Goal: Task Accomplishment & Management: Use online tool/utility

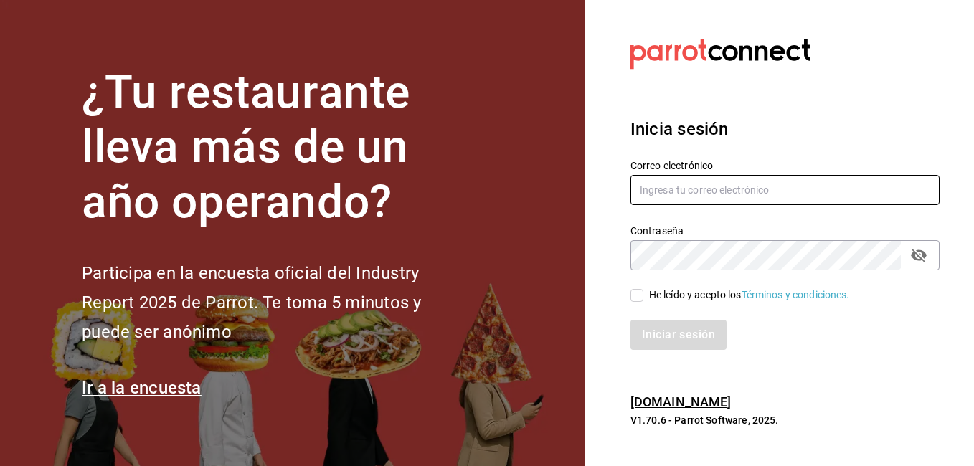
click at [699, 188] on input "text" at bounding box center [784, 190] width 309 height 30
type input "[EMAIL_ADDRESS][DOMAIN_NAME]"
click at [637, 293] on input "He leído y acepto los Términos y condiciones." at bounding box center [636, 295] width 13 height 13
checkbox input "true"
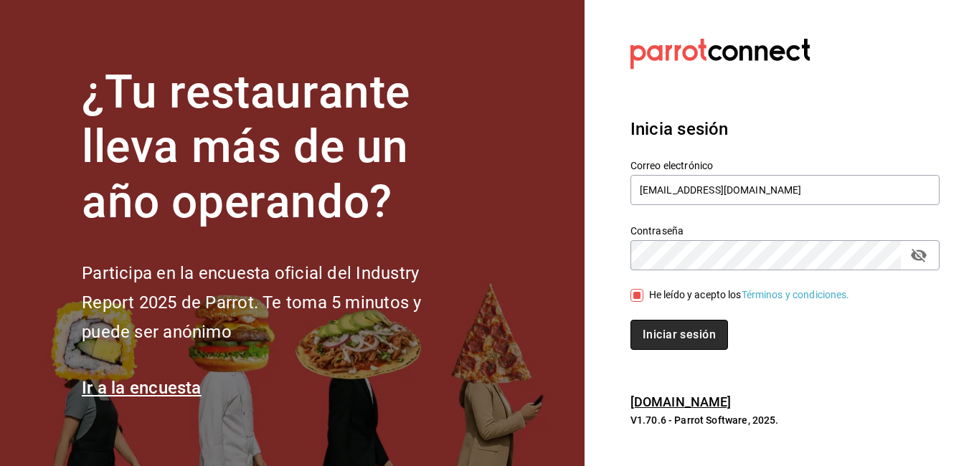
click at [656, 325] on button "Iniciar sesión" at bounding box center [679, 335] width 98 height 30
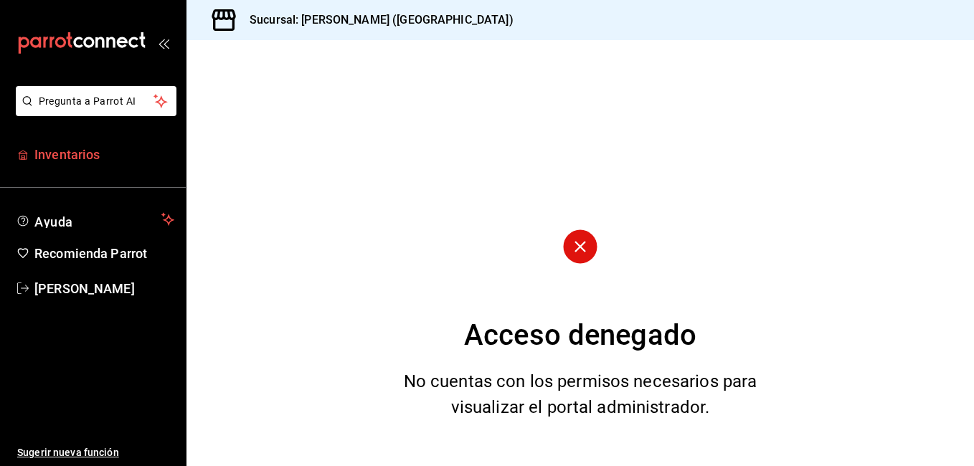
click at [74, 152] on span "Inventarios" at bounding box center [104, 154] width 140 height 19
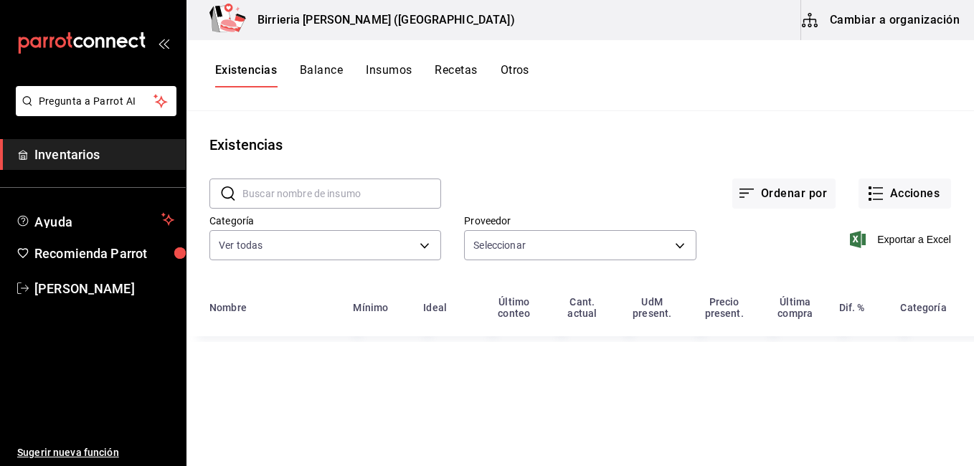
type input "2254250c-5399-423b-af7e-6509119a0f4a,11e7c5c0-45d1-4856-b451-917fe78f5ed9,f2dad…"
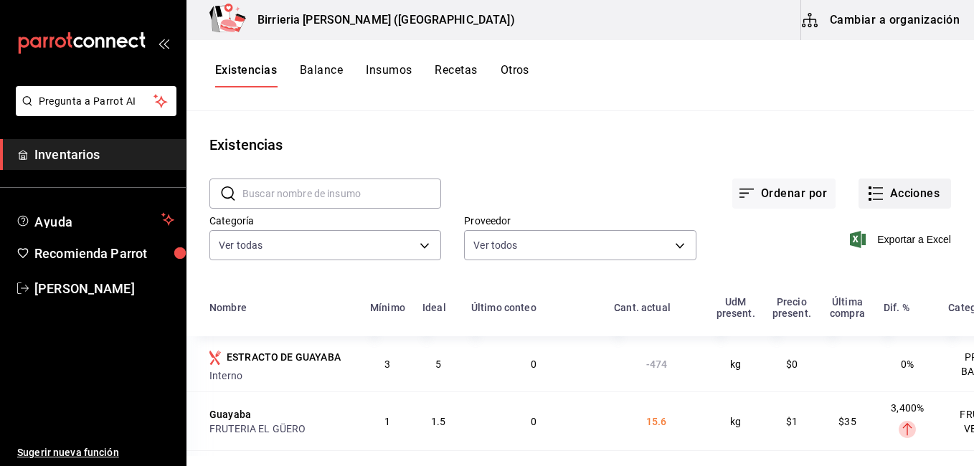
click at [885, 185] on button "Acciones" at bounding box center [904, 194] width 92 height 30
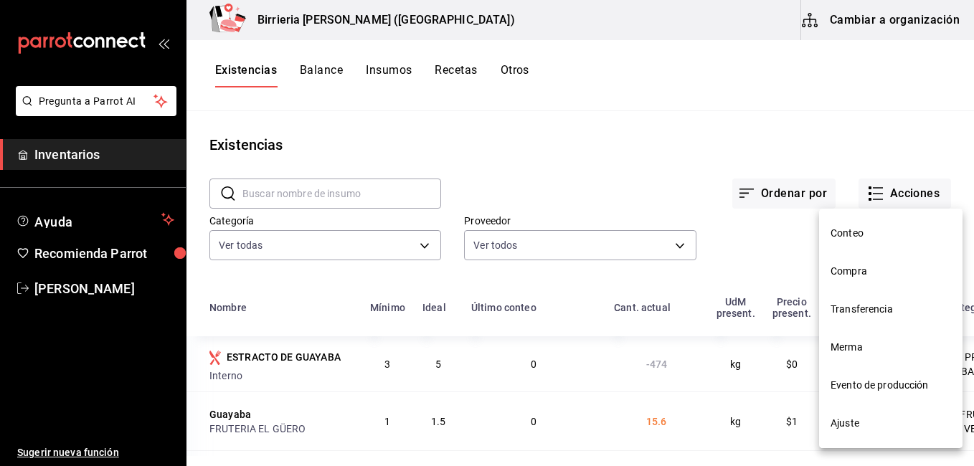
click at [862, 270] on span "Compra" at bounding box center [890, 271] width 120 height 15
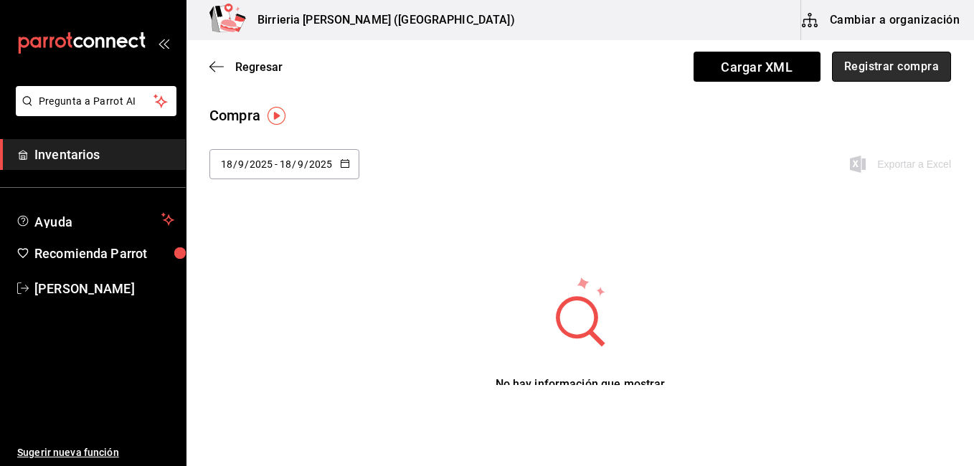
click at [884, 61] on button "Registrar compra" at bounding box center [891, 67] width 119 height 30
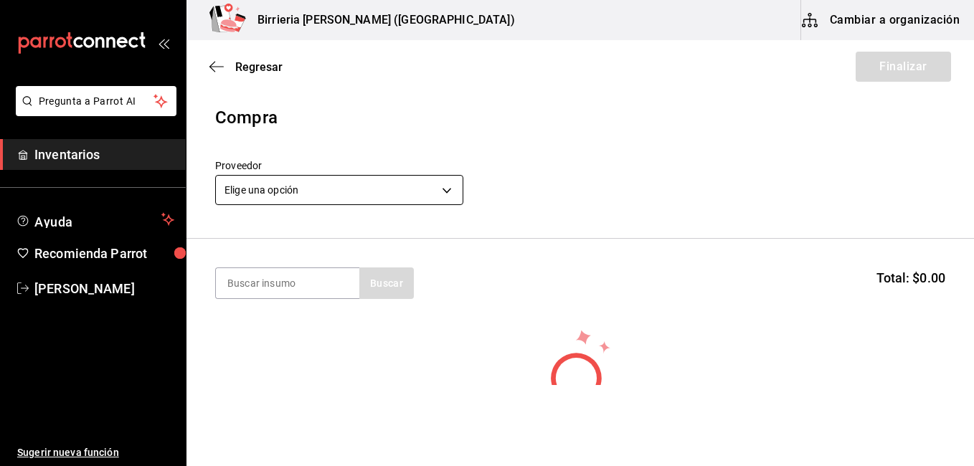
click at [440, 184] on body "Pregunta a Parrot AI Inventarios Ayuda Recomienda Parrot [PERSON_NAME] Sugerir …" at bounding box center [487, 192] width 974 height 385
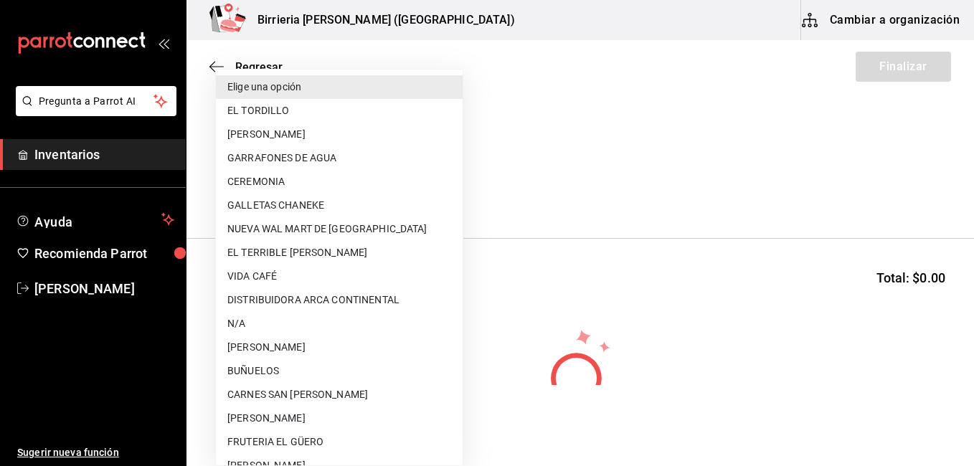
click at [440, 184] on li "CEREMONIA" at bounding box center [339, 182] width 247 height 24
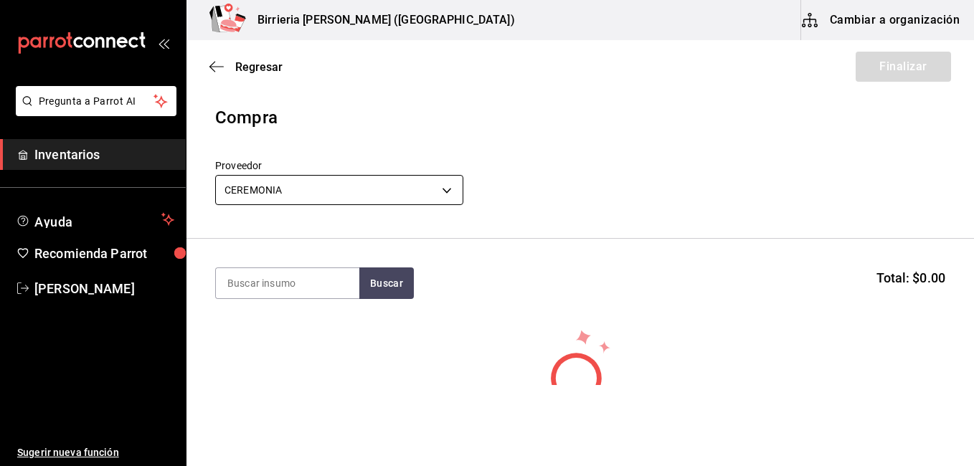
click at [449, 187] on body "Pregunta a Parrot AI Inventarios Ayuda Recomienda Parrot [PERSON_NAME] Sugerir …" at bounding box center [487, 192] width 974 height 385
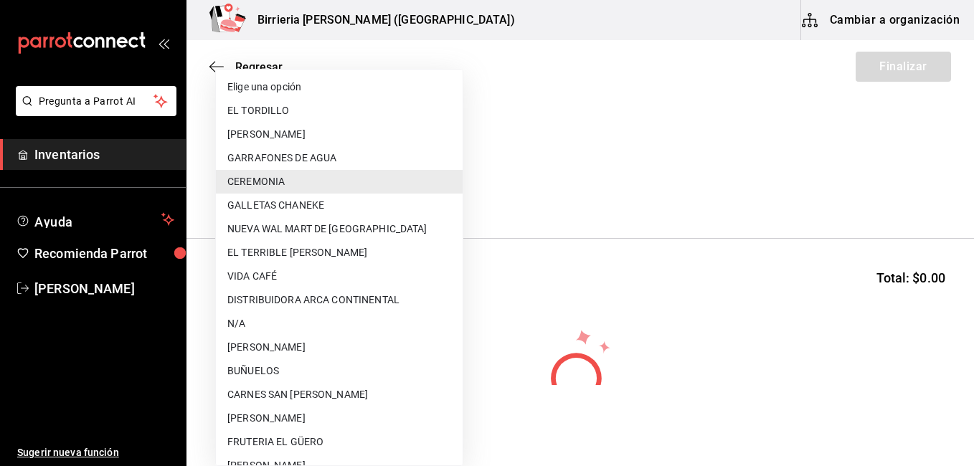
click at [339, 119] on li "EL TORDILLO" at bounding box center [339, 111] width 247 height 24
type input "2254250c-5399-423b-af7e-6509119a0f4a"
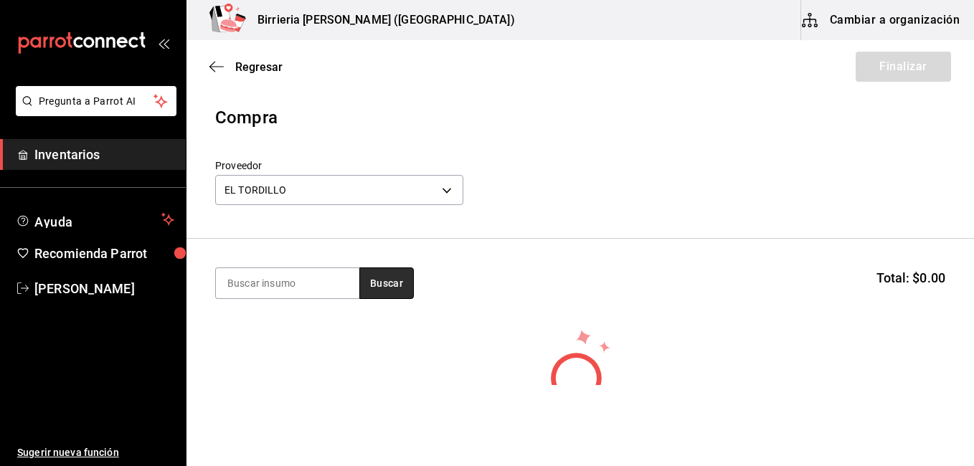
click at [378, 271] on button "Buscar" at bounding box center [386, 283] width 54 height 32
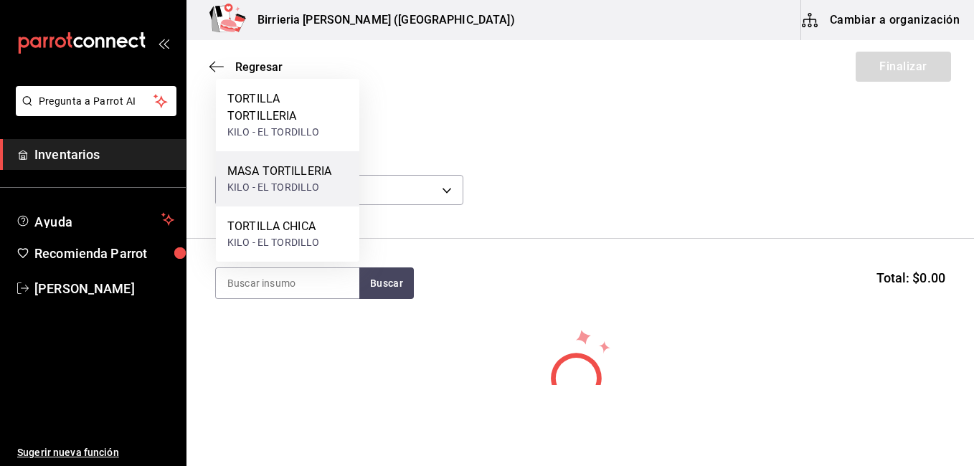
click at [306, 168] on div "MASA TORTILLERIA" at bounding box center [279, 171] width 104 height 17
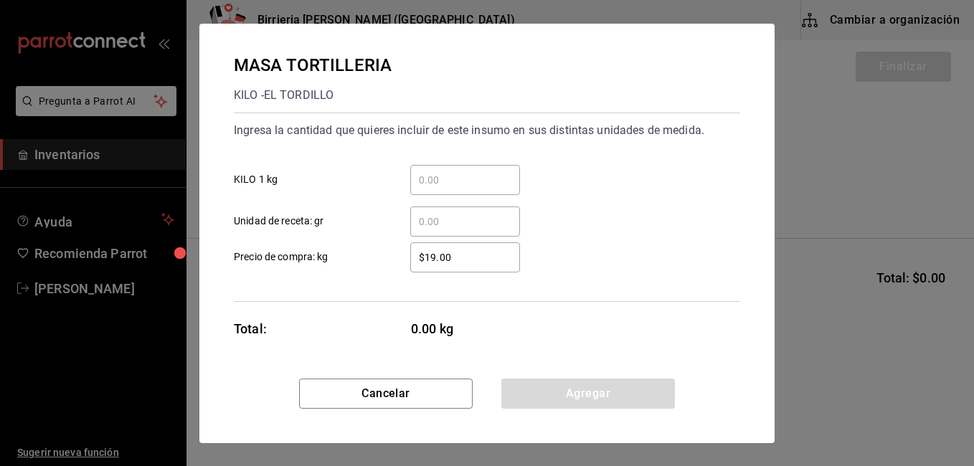
click at [463, 174] on input "​ KILO 1 kg" at bounding box center [465, 179] width 110 height 17
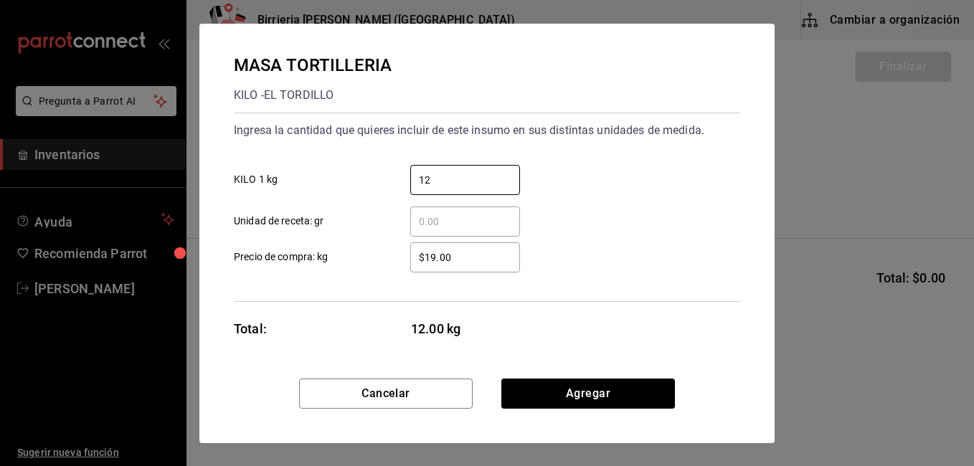
type input "12"
click at [436, 255] on input "$19.00" at bounding box center [465, 257] width 110 height 17
type input "$17.00"
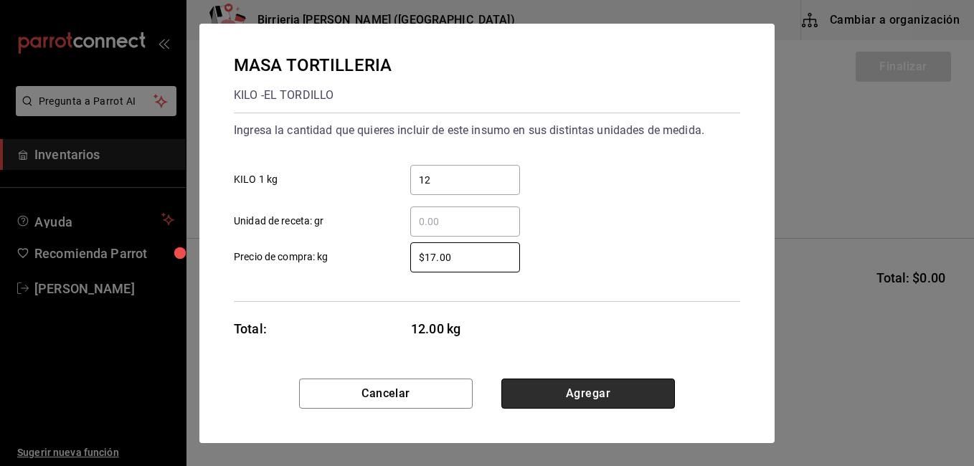
click at [586, 383] on button "Agregar" at bounding box center [588, 394] width 174 height 30
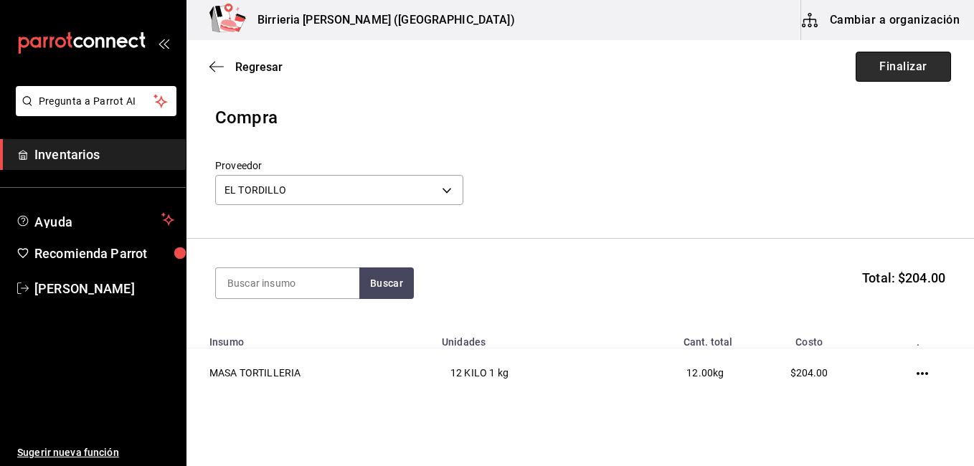
click at [934, 70] on button "Finalizar" at bounding box center [902, 67] width 95 height 30
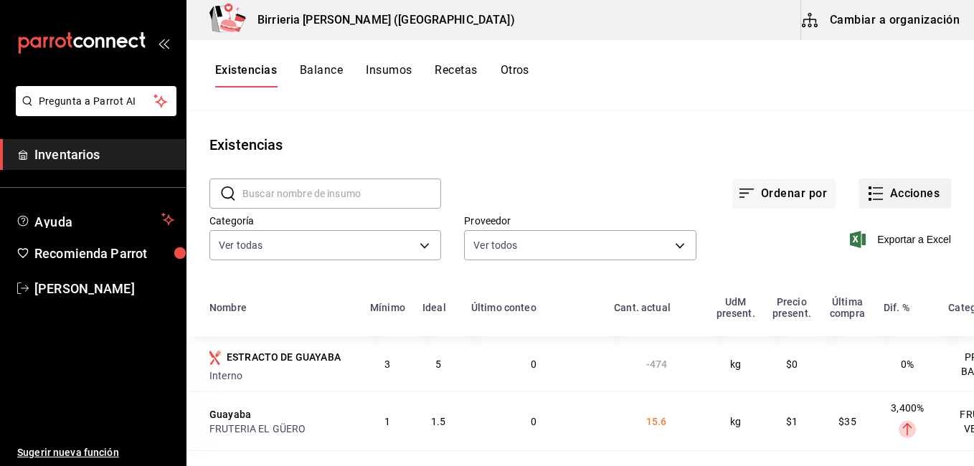
click at [888, 191] on button "Acciones" at bounding box center [904, 194] width 92 height 30
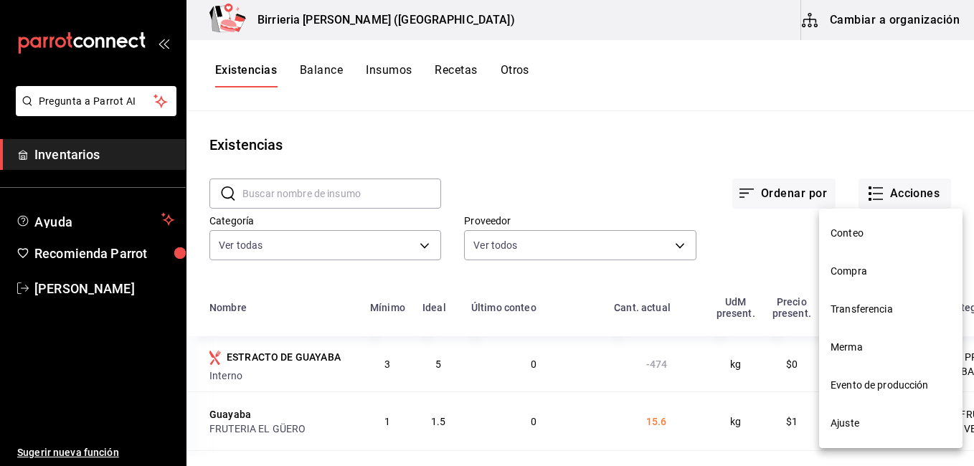
click at [860, 273] on span "Compra" at bounding box center [890, 271] width 120 height 15
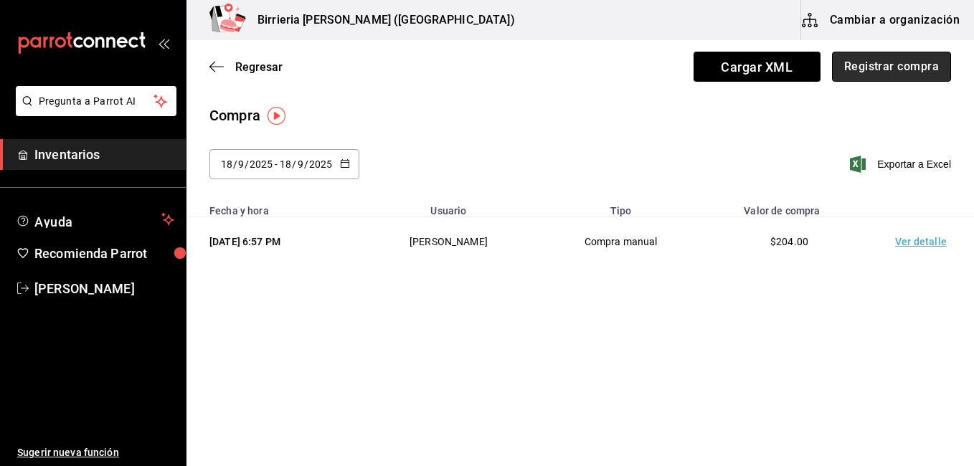
click at [895, 60] on button "Registrar compra" at bounding box center [891, 67] width 119 height 30
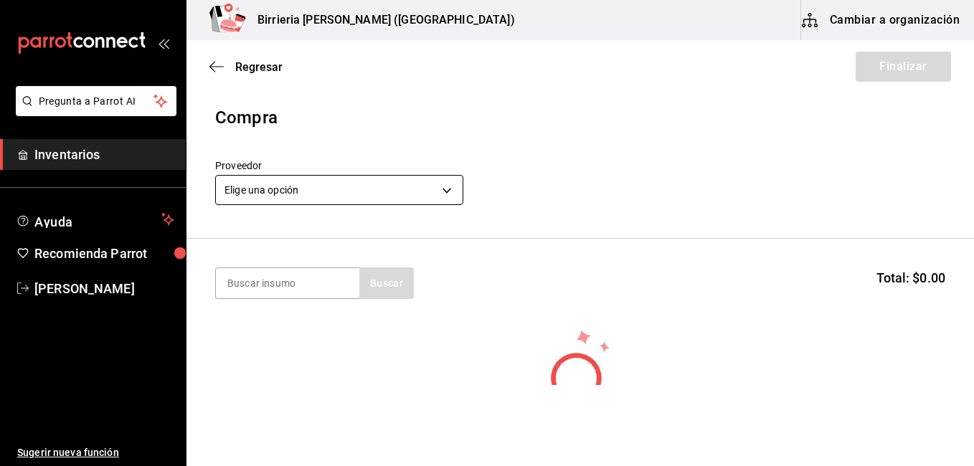
click at [445, 180] on body "Pregunta a Parrot AI Inventarios Ayuda Recomienda Parrot [PERSON_NAME] Sugerir …" at bounding box center [487, 192] width 974 height 385
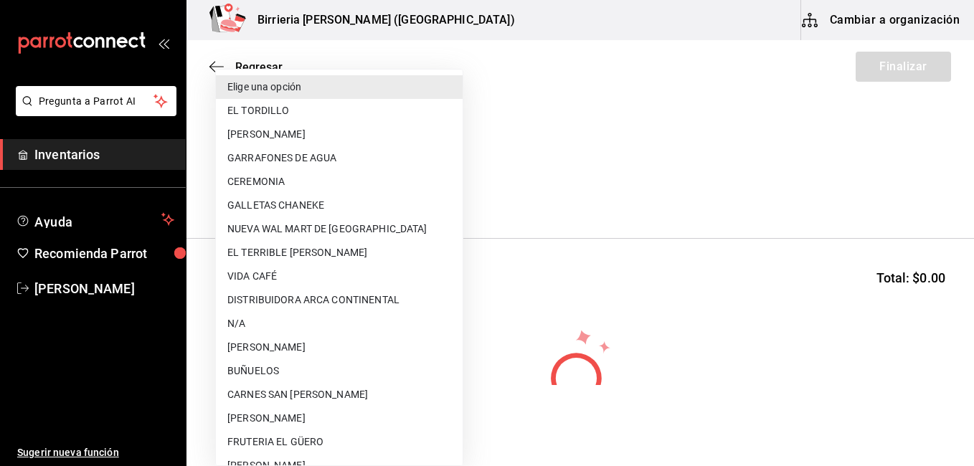
click at [381, 298] on li "DISTRIBUIDORA ARCA CONTINENTAL" at bounding box center [339, 300] width 247 height 24
type input "64b8ef29-255f-415e-8258-8e618b54e5ef"
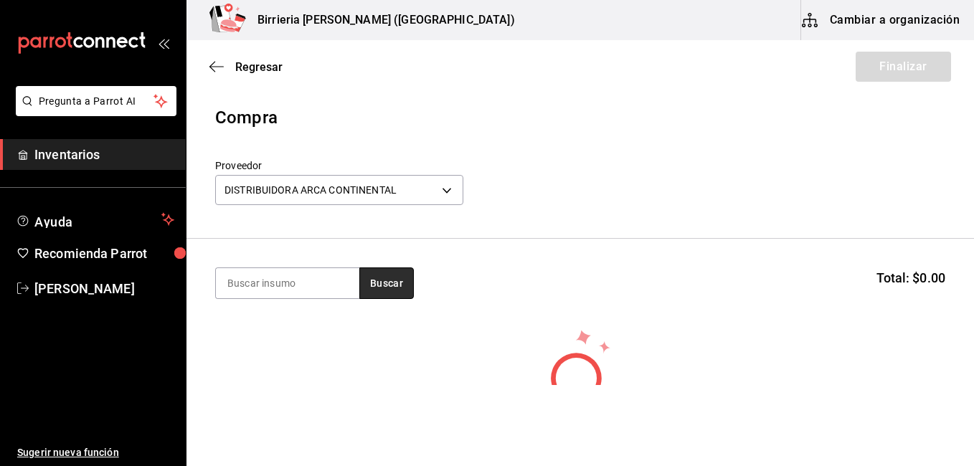
click at [389, 287] on button "Buscar" at bounding box center [386, 283] width 54 height 32
drag, startPoint x: 951, startPoint y: 295, endPoint x: 951, endPoint y: 304, distance: 9.3
click at [951, 304] on html "Pregunta a Parrot AI Inventarios Ayuda Recomienda Parrot [PERSON_NAME] Sugerir …" at bounding box center [487, 192] width 974 height 385
click at [406, 280] on button "Buscar" at bounding box center [386, 283] width 54 height 32
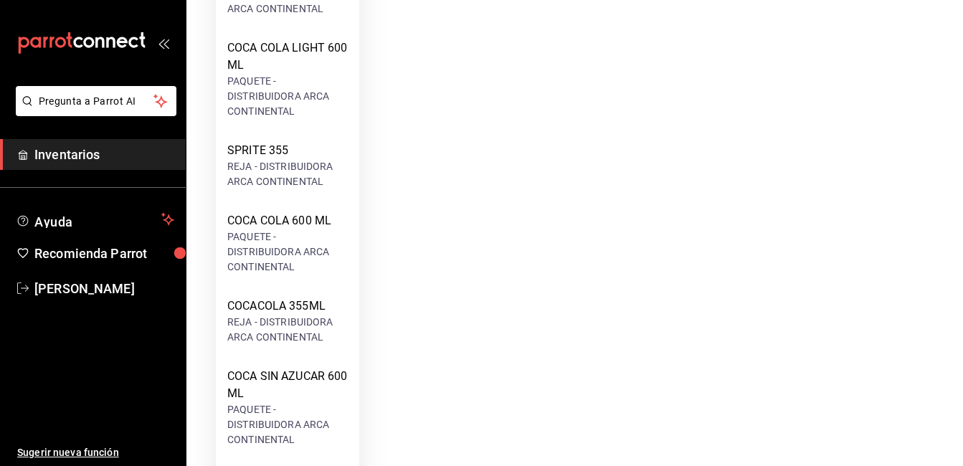
scroll to position [731, 0]
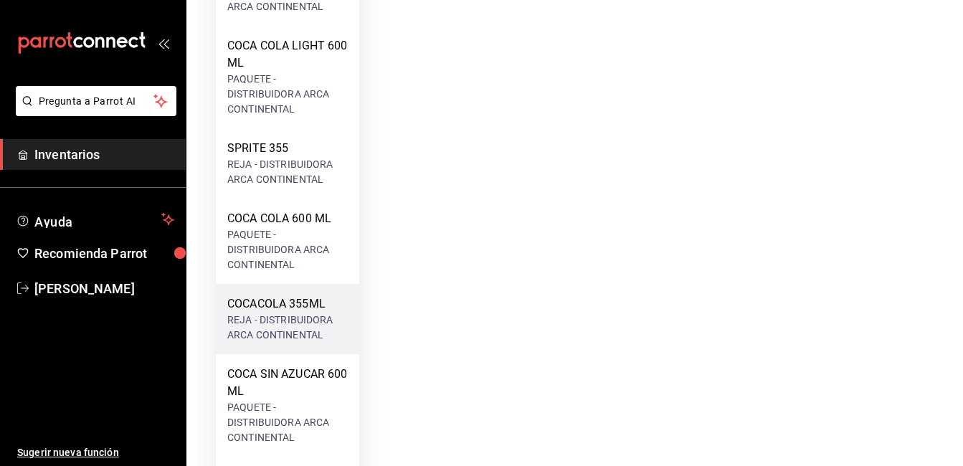
click at [247, 343] on div "REJA - DISTRIBUIDORA ARCA CONTINENTAL" at bounding box center [287, 328] width 120 height 30
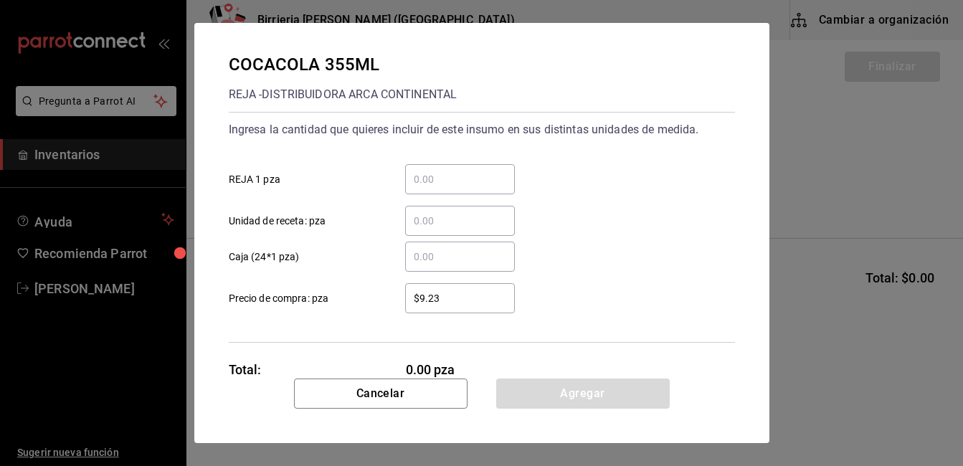
scroll to position [0, 0]
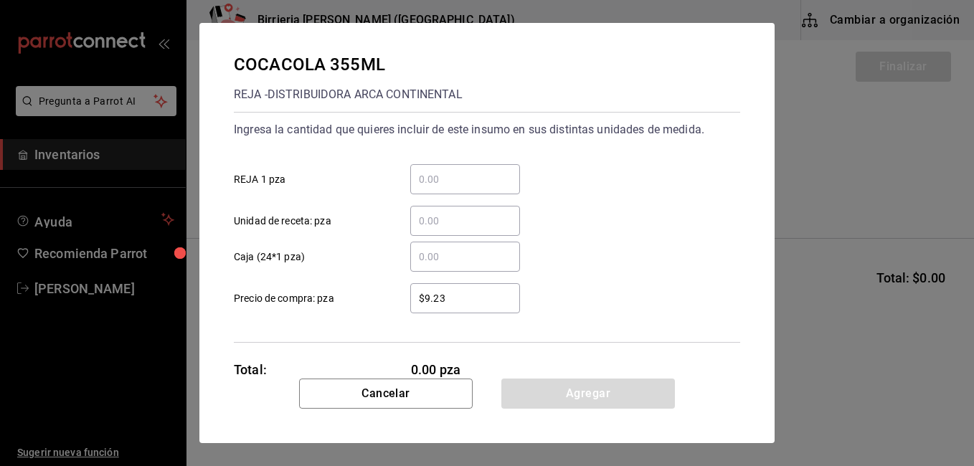
click at [448, 255] on input "​ Caja (24*1 pza)" at bounding box center [465, 256] width 110 height 17
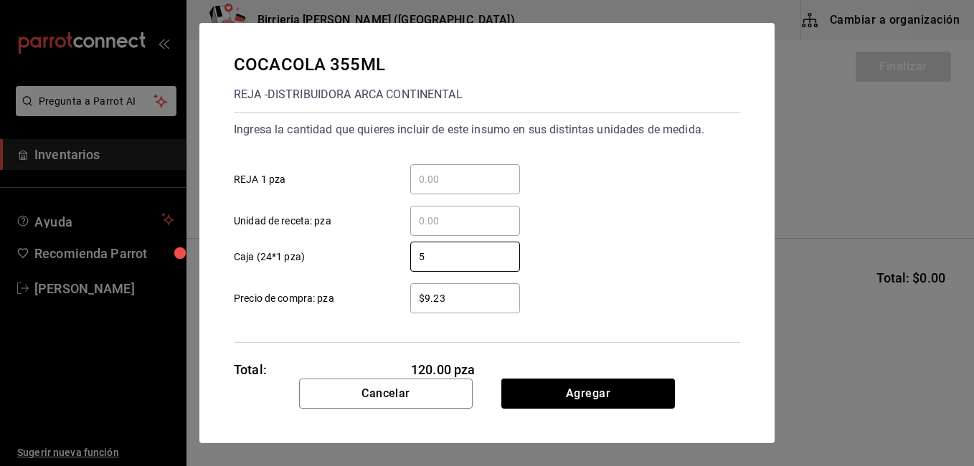
type input "5"
click at [490, 288] on div "$9.23 ​" at bounding box center [465, 298] width 110 height 30
click at [490, 290] on input "$9.23" at bounding box center [465, 298] width 110 height 17
type input "$9"
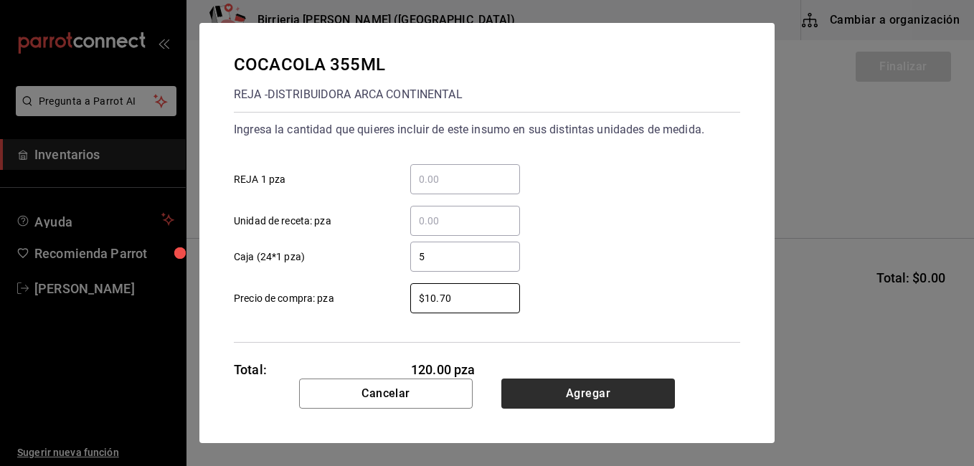
type input "$10.70"
click at [555, 383] on button "Agregar" at bounding box center [588, 394] width 174 height 30
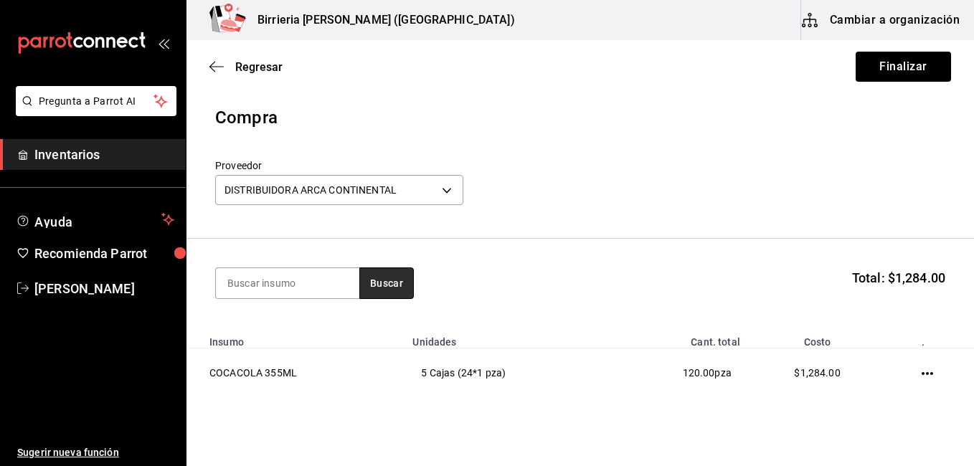
click at [380, 279] on button "Buscar" at bounding box center [386, 283] width 54 height 32
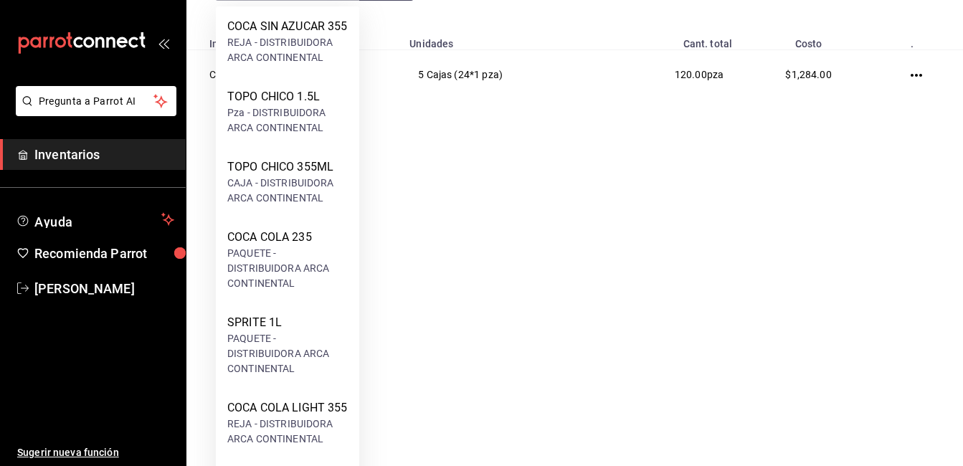
scroll to position [412, 0]
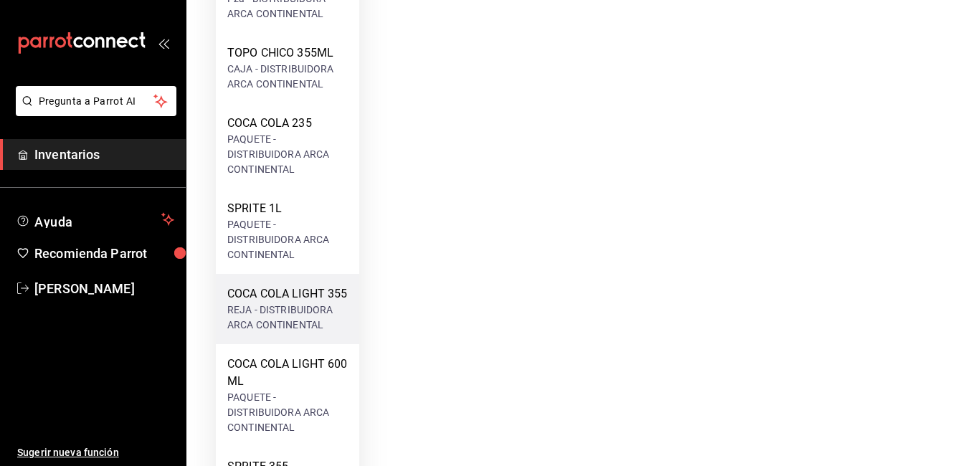
click at [285, 303] on div "COCA COLA LIGHT 355" at bounding box center [287, 293] width 120 height 17
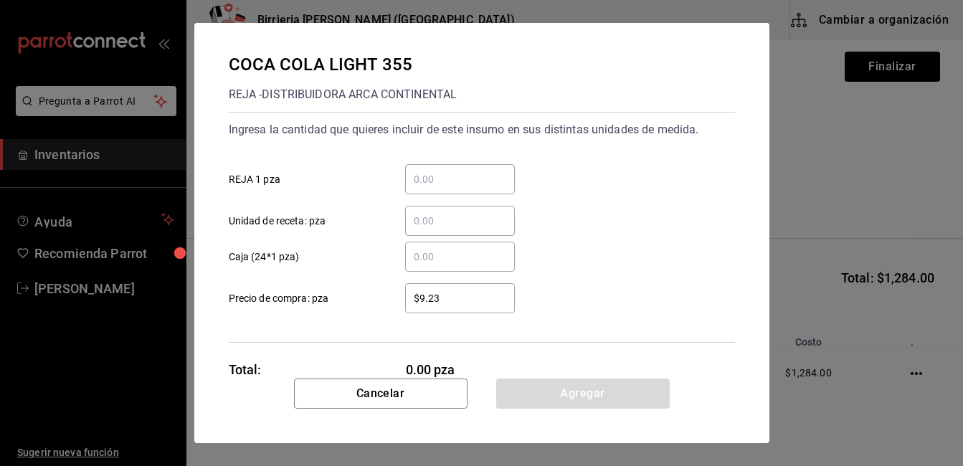
scroll to position [0, 0]
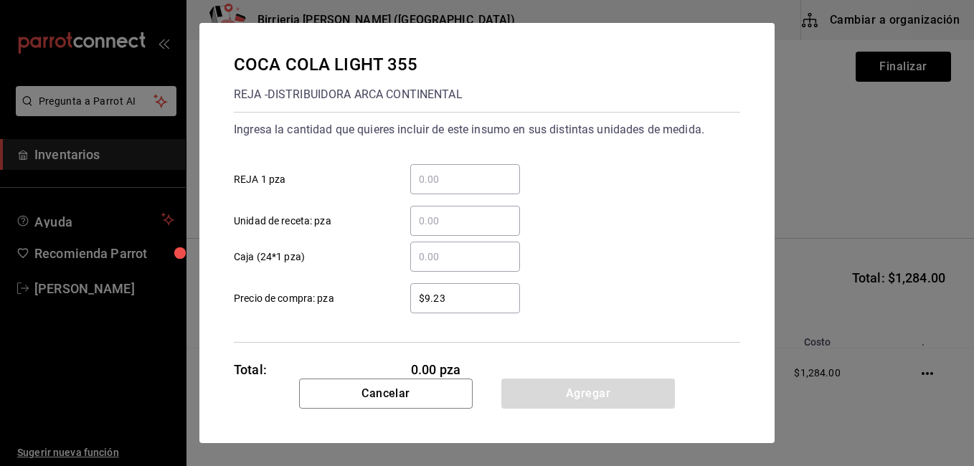
click at [465, 244] on div "​" at bounding box center [465, 257] width 110 height 30
click at [465, 248] on input "​ Caja (24*1 pza)" at bounding box center [465, 256] width 110 height 17
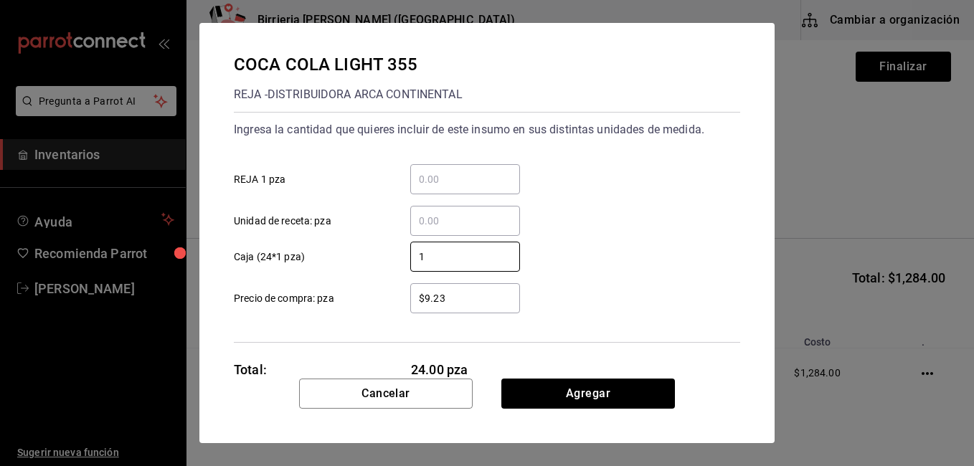
type input "1"
click at [460, 299] on input "$9.23" at bounding box center [465, 298] width 110 height 17
type input "$9"
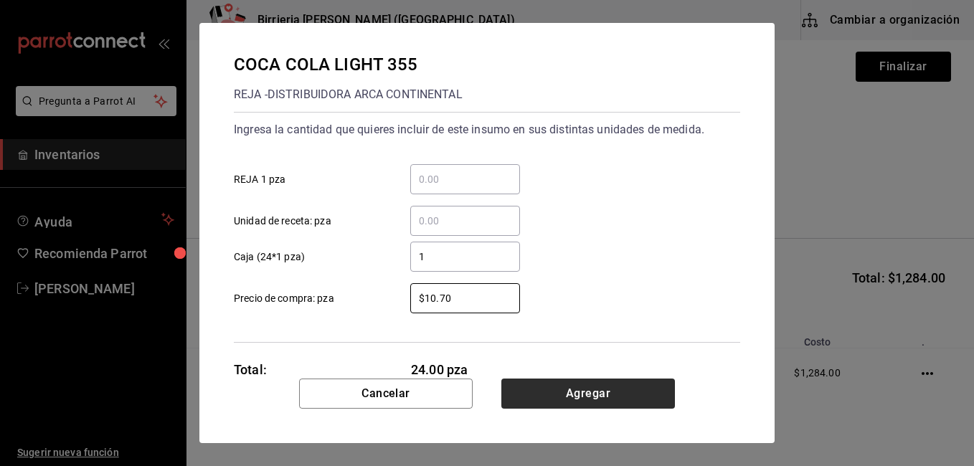
type input "$10.70"
click at [563, 392] on button "Agregar" at bounding box center [588, 394] width 174 height 30
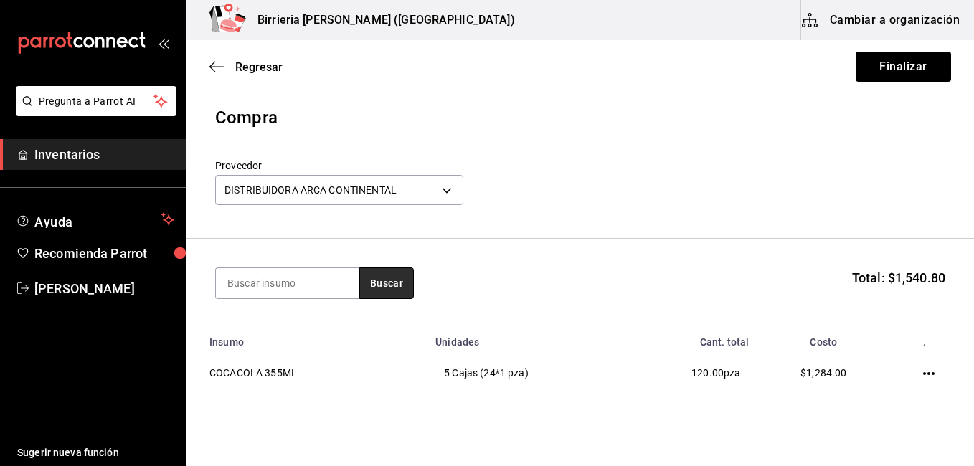
click at [394, 290] on button "Buscar" at bounding box center [386, 283] width 54 height 32
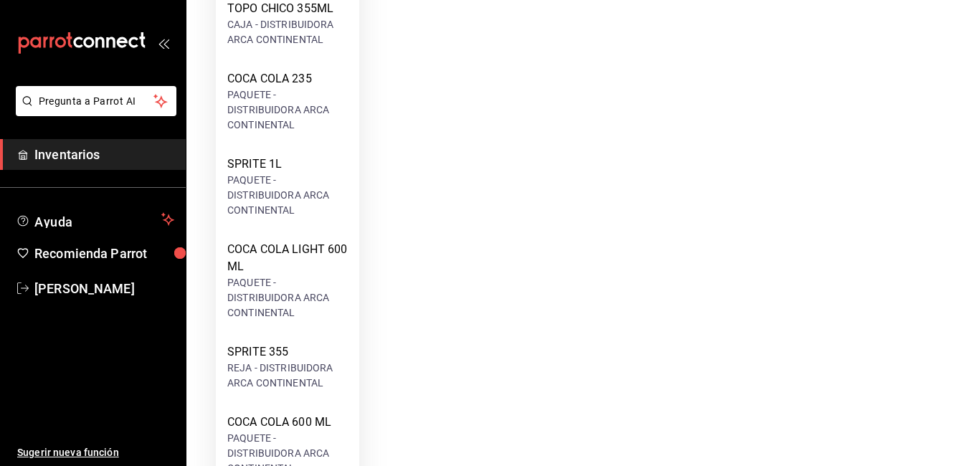
scroll to position [551, 0]
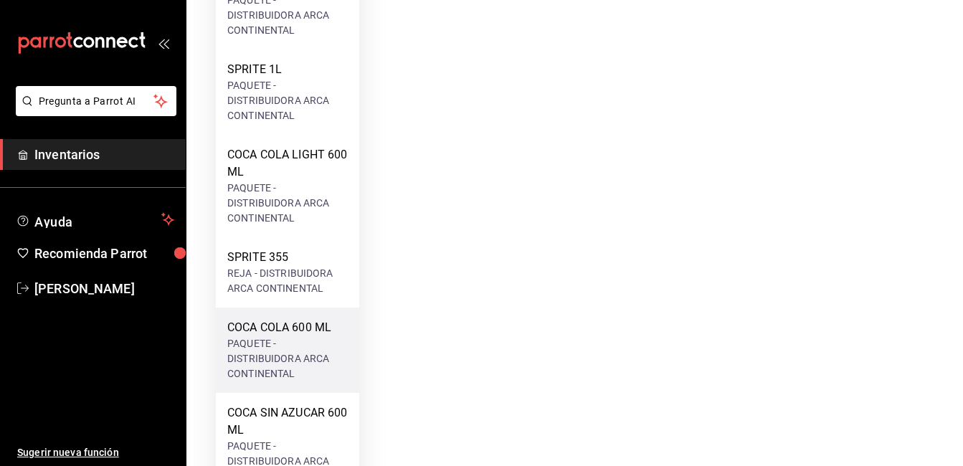
click at [288, 355] on div "PAQUETE - DISTRIBUIDORA ARCA CONTINENTAL" at bounding box center [287, 358] width 120 height 45
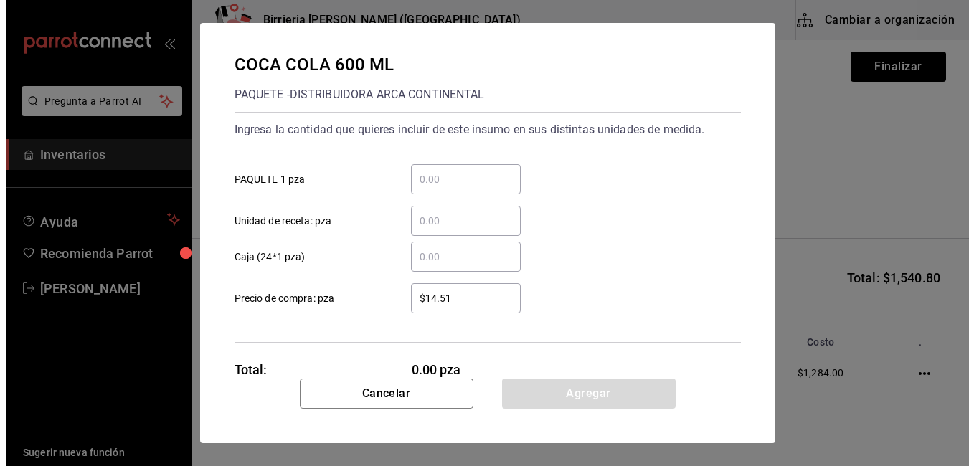
scroll to position [0, 0]
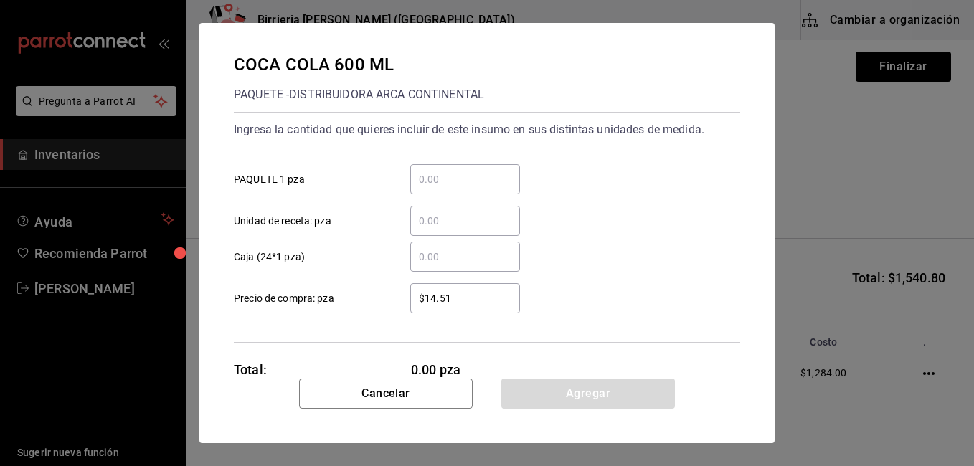
click at [460, 262] on input "​ Caja (24*1 pza)" at bounding box center [465, 256] width 110 height 17
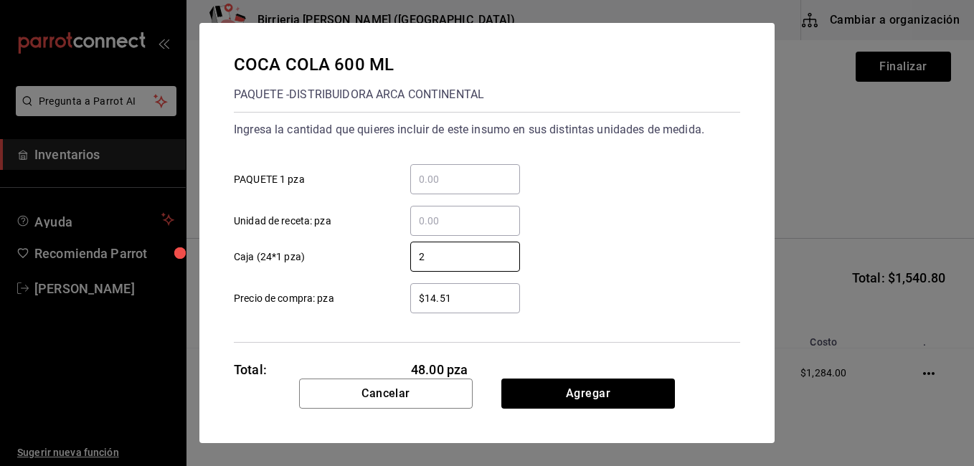
type input "2"
click at [607, 250] on div "2 ​ Caja (24*1 pza)" at bounding box center [481, 251] width 518 height 42
click at [462, 301] on input "$14.51" at bounding box center [465, 298] width 110 height 17
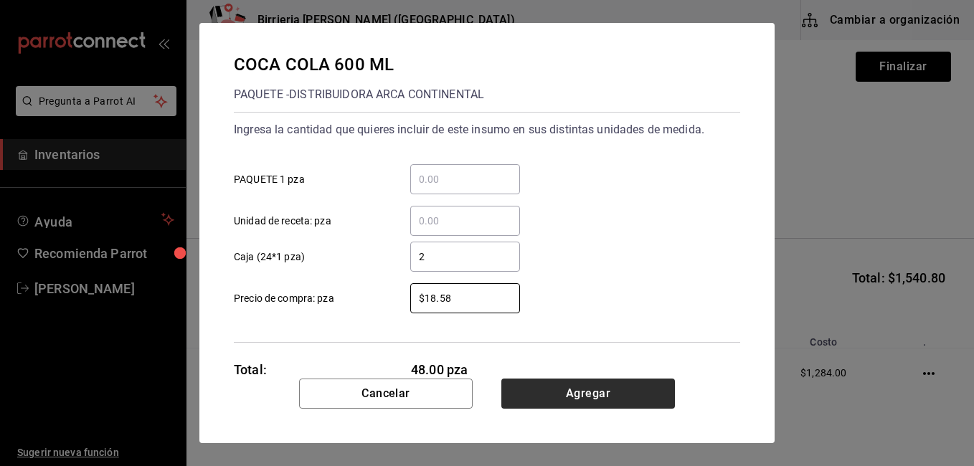
type input "$18.58"
click at [595, 386] on button "Agregar" at bounding box center [588, 394] width 174 height 30
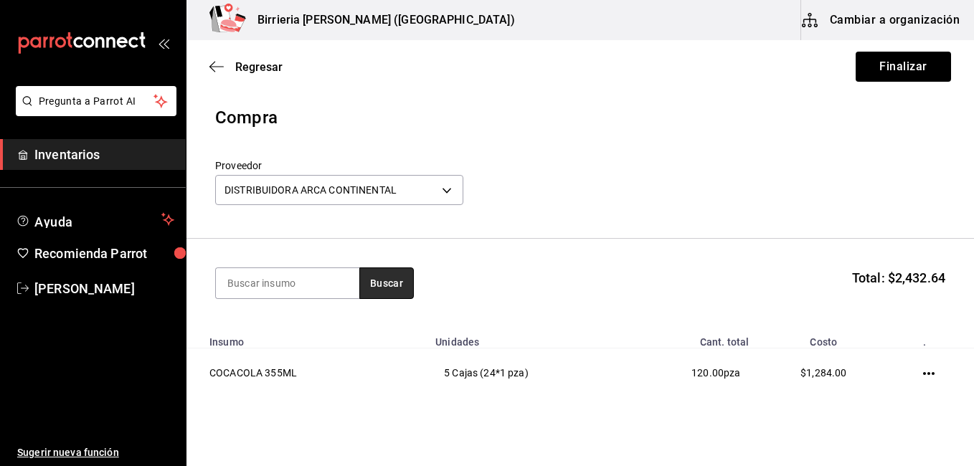
click at [382, 280] on button "Buscar" at bounding box center [386, 283] width 54 height 32
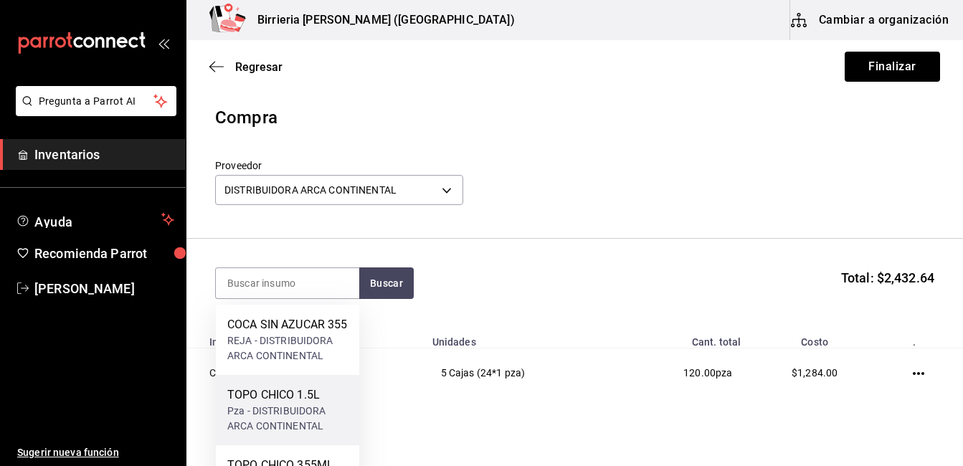
click at [292, 404] on div "TOPO CHICO 1.5L" at bounding box center [287, 394] width 120 height 17
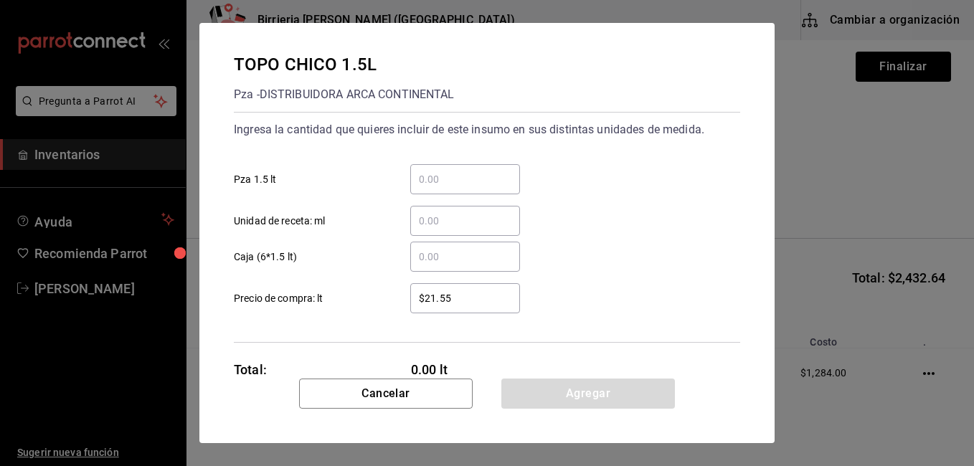
click at [437, 252] on input "​ Caja (6*1.5 lt)" at bounding box center [465, 256] width 110 height 17
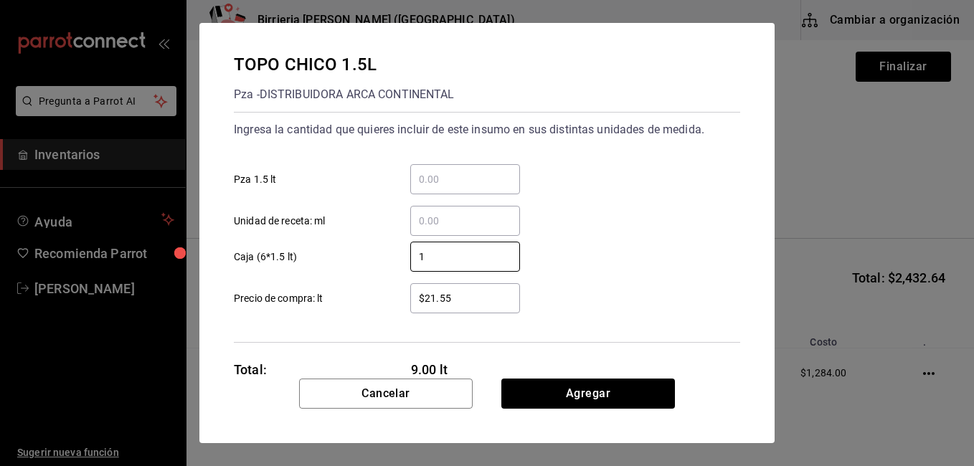
type input "1"
click at [503, 295] on input "$21.55" at bounding box center [465, 298] width 110 height 17
type input "$2"
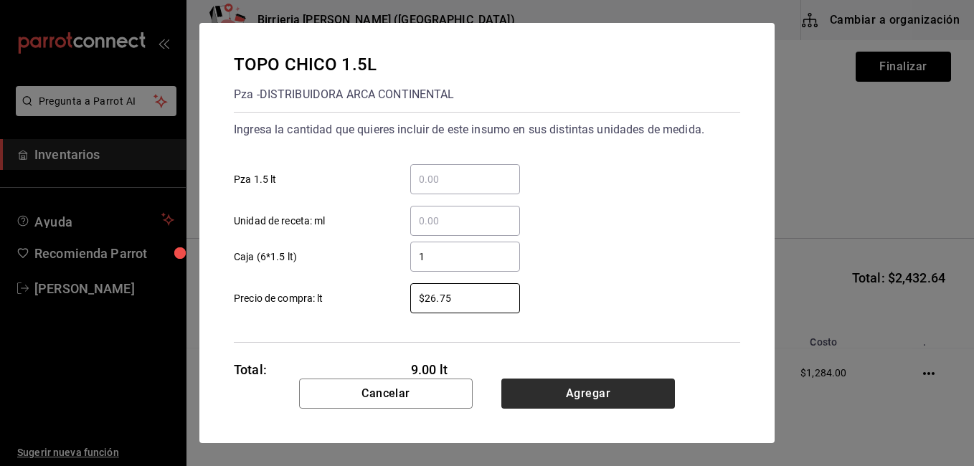
type input "$26.75"
click at [602, 386] on button "Agregar" at bounding box center [588, 394] width 174 height 30
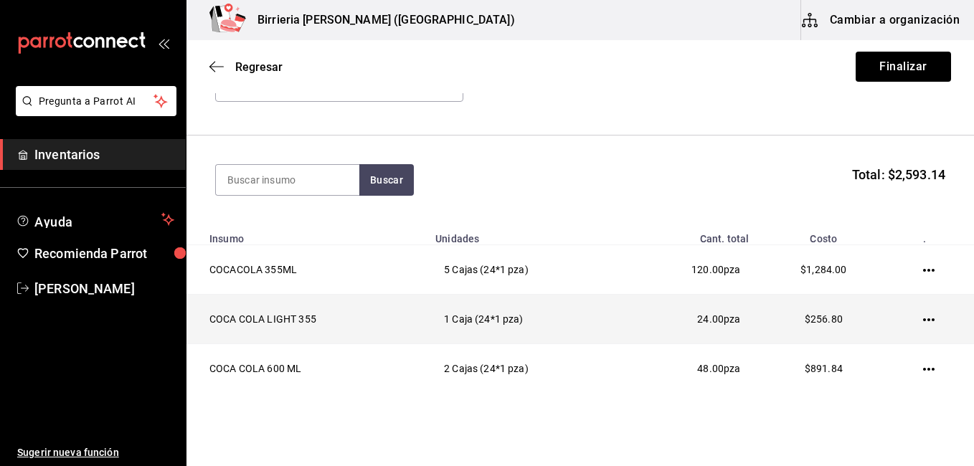
scroll to position [133, 0]
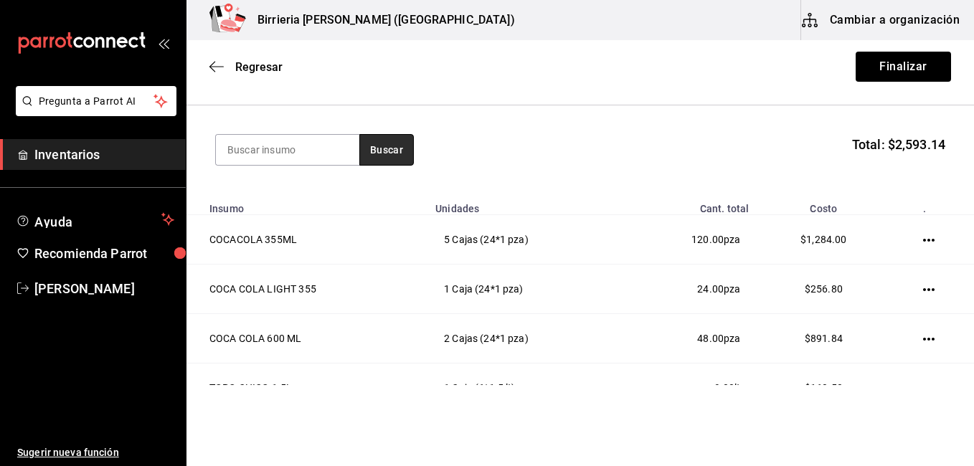
click at [385, 150] on button "Buscar" at bounding box center [386, 150] width 54 height 32
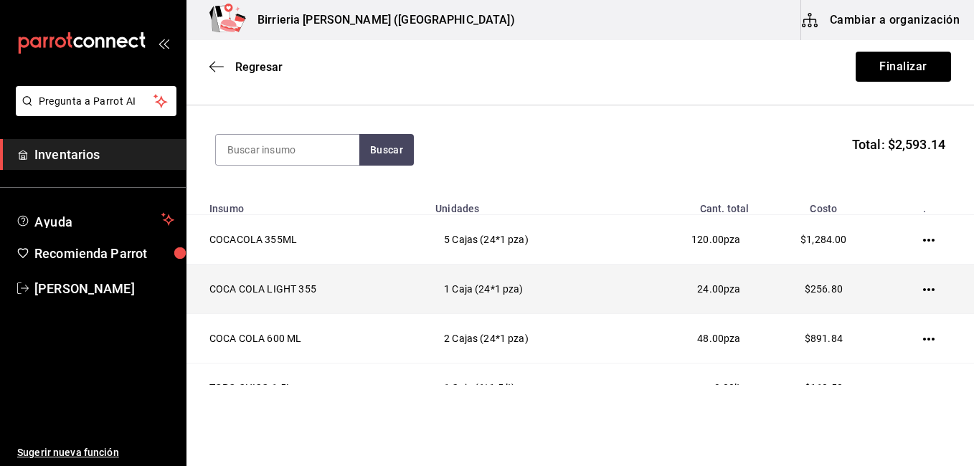
click at [536, 303] on td "1 Caja (24*1 pza)" at bounding box center [524, 289] width 194 height 49
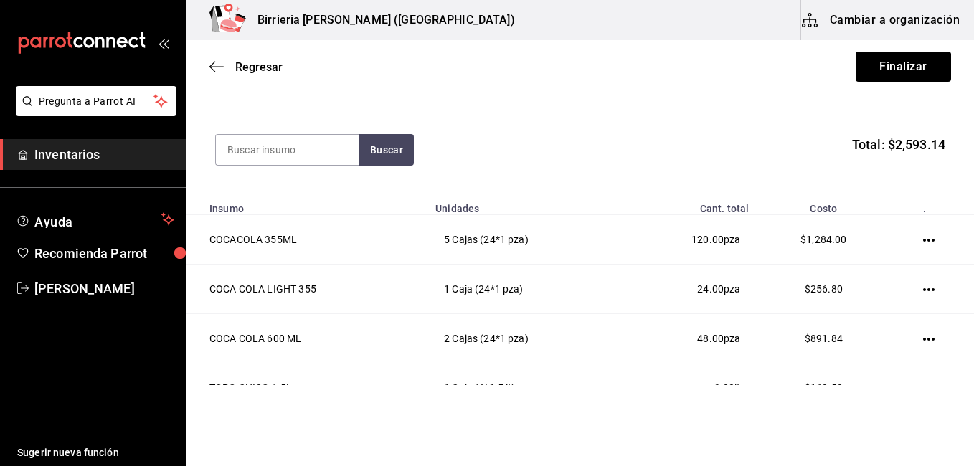
click at [552, 147] on div "Buscar Total: $2,593.14" at bounding box center [580, 150] width 730 height 32
click at [581, 151] on div "Buscar Total: $2,593.14" at bounding box center [580, 150] width 730 height 32
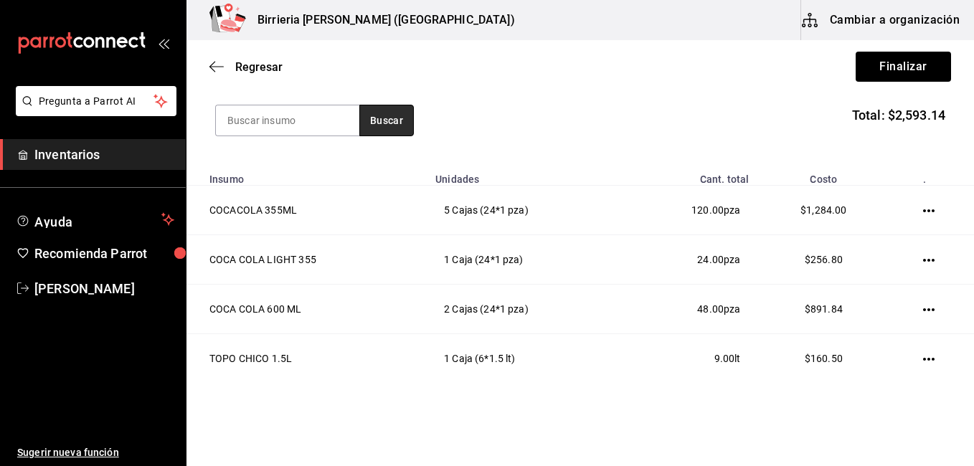
click at [392, 123] on button "Buscar" at bounding box center [386, 121] width 54 height 32
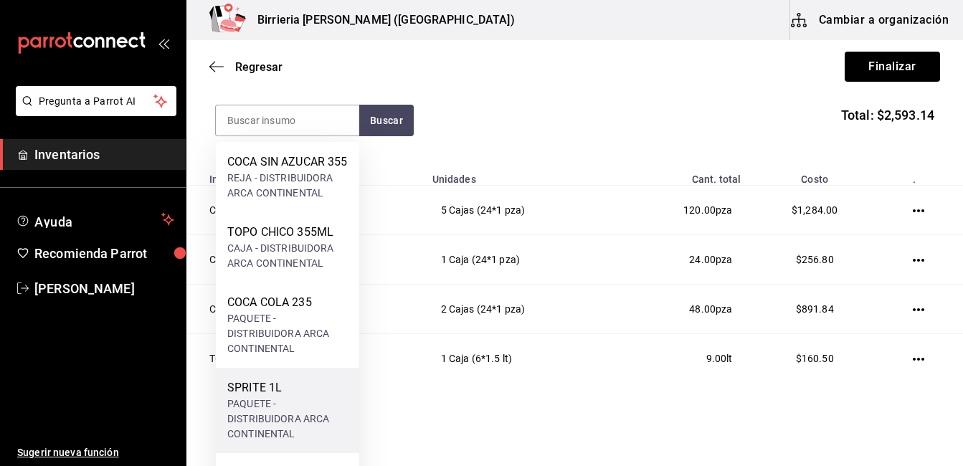
click at [290, 417] on div "PAQUETE - DISTRIBUIDORA ARCA CONTINENTAL" at bounding box center [287, 418] width 120 height 45
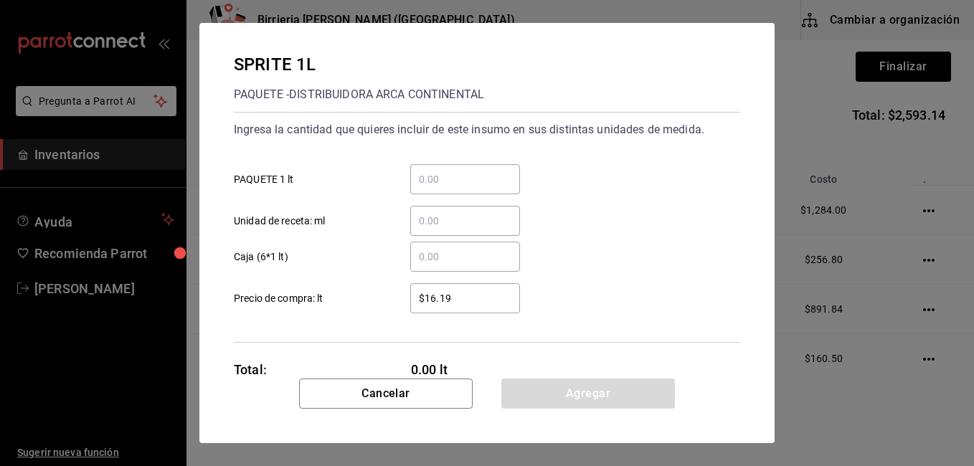
click at [440, 259] on input "​ Caja (6*1 lt)" at bounding box center [465, 256] width 110 height 17
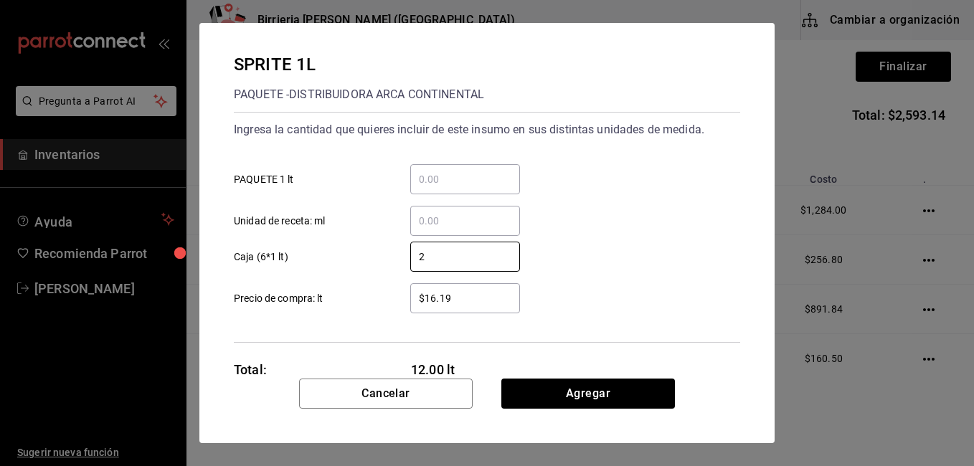
type input "2"
click at [609, 261] on div "2 ​ Caja (6*1 lt)" at bounding box center [481, 251] width 518 height 42
click at [472, 297] on input "$16.19" at bounding box center [465, 298] width 110 height 17
type input "$1"
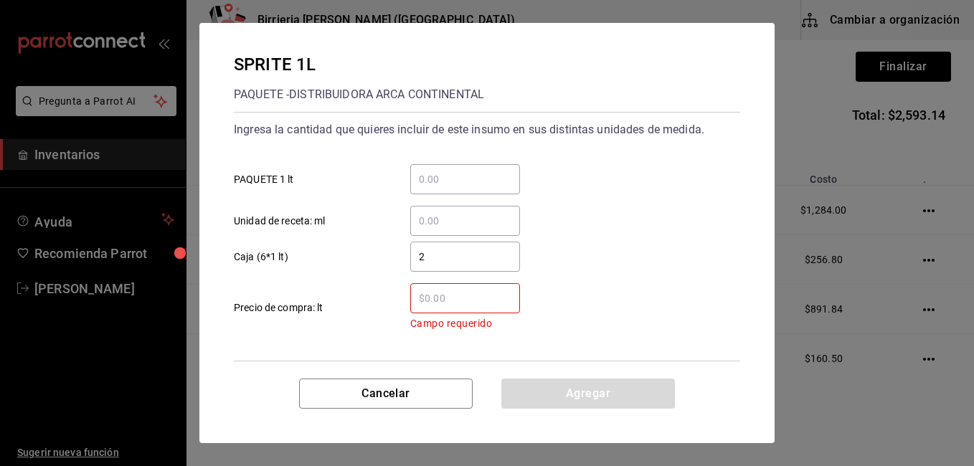
click at [472, 297] on input "​ Campo requerido Precio de compra: lt" at bounding box center [465, 298] width 110 height 17
click at [560, 336] on div "Ingresa la cantidad que quieres incluir de este insumo en sus distintas unidade…" at bounding box center [487, 237] width 506 height 250
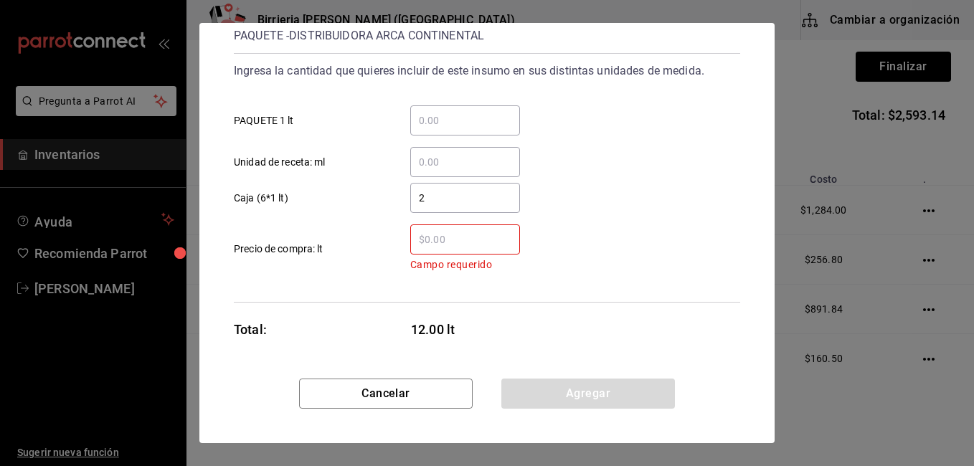
scroll to position [60, 0]
click at [437, 244] on input "​ Campo requerido Precio de compra: lt" at bounding box center [465, 238] width 110 height 17
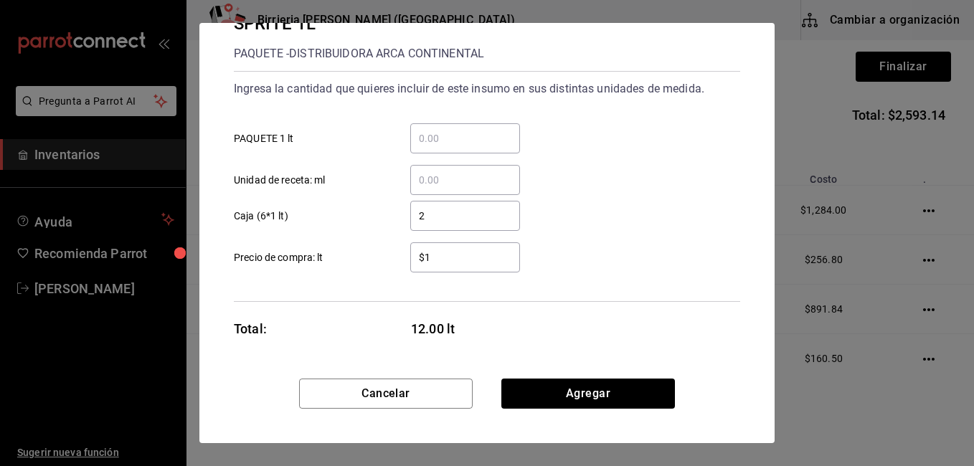
scroll to position [41, 0]
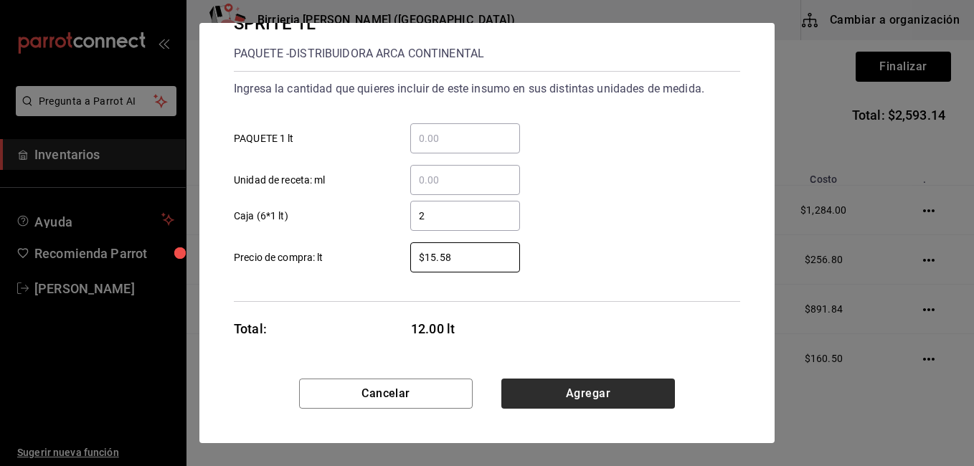
type input "$15.58"
click at [566, 391] on button "Agregar" at bounding box center [588, 394] width 174 height 30
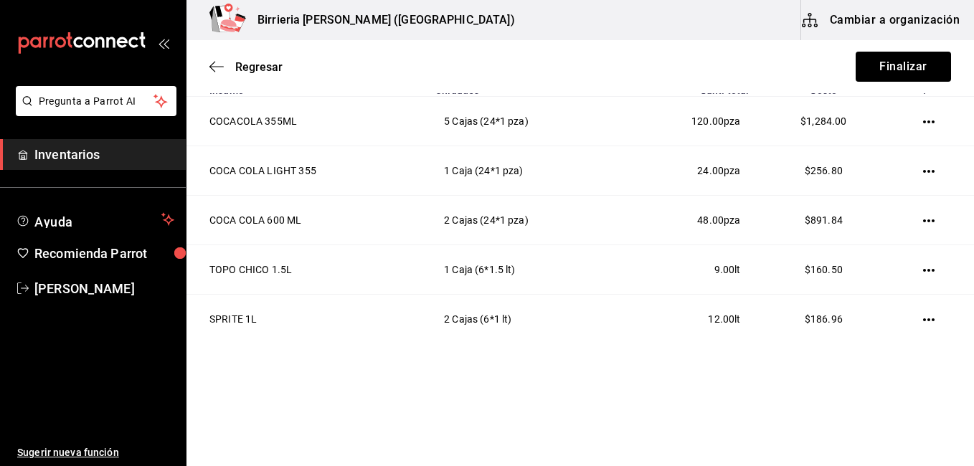
scroll to position [257, 0]
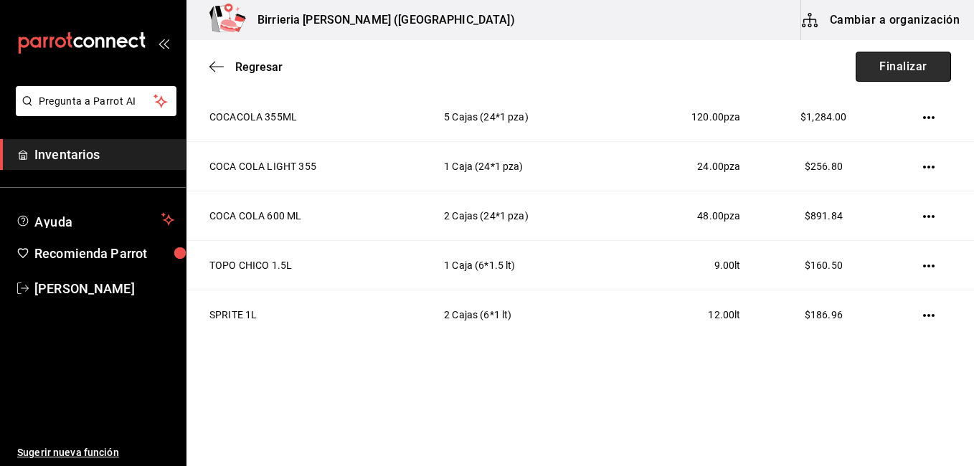
click at [879, 69] on button "Finalizar" at bounding box center [902, 67] width 95 height 30
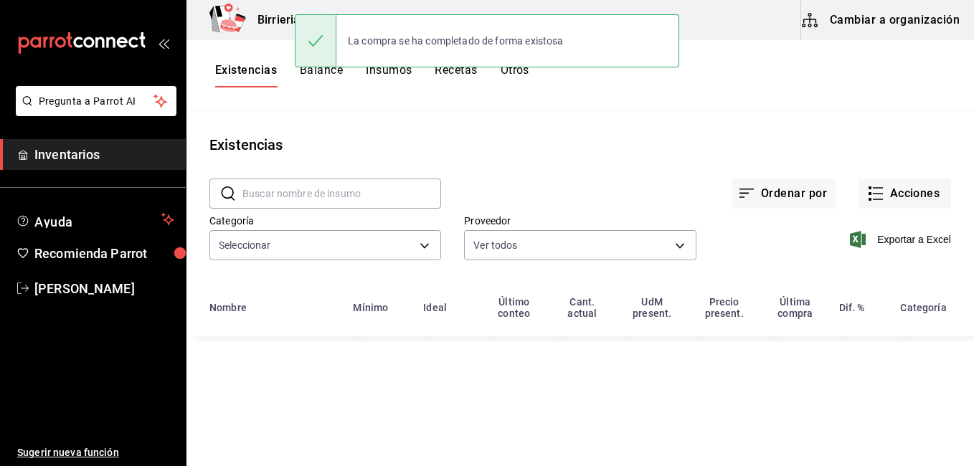
type input "9f1475d1-f46d-4cd7-b512-abe5d833bb75,f5217d7b-3010-4b74-99d5-3f69a0f083de,4ff65…"
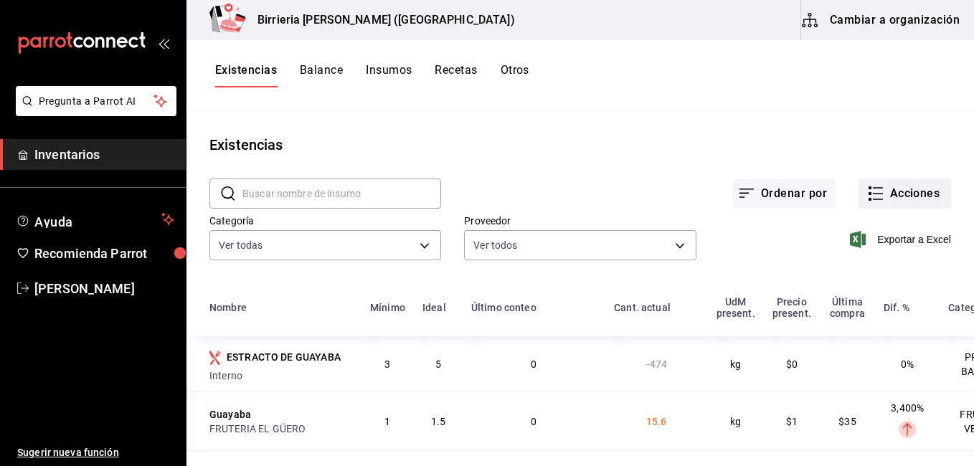
click at [876, 191] on button "Acciones" at bounding box center [904, 194] width 92 height 30
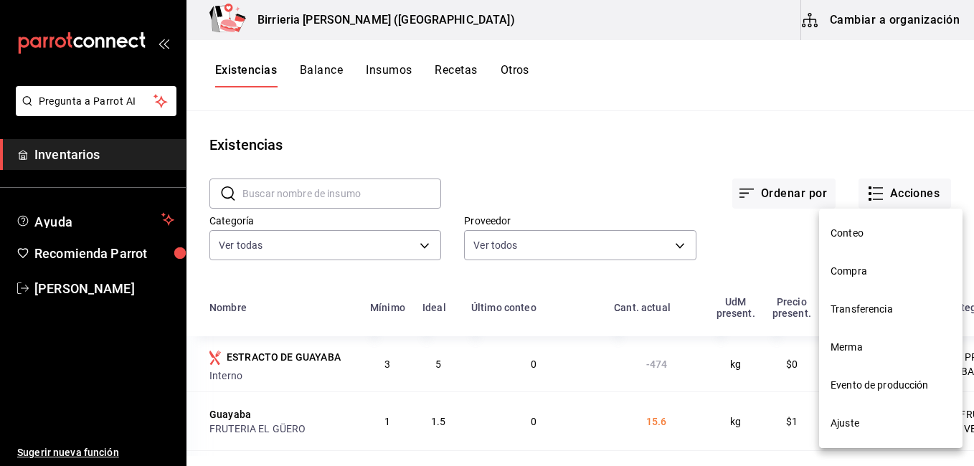
click at [854, 270] on span "Compra" at bounding box center [890, 271] width 120 height 15
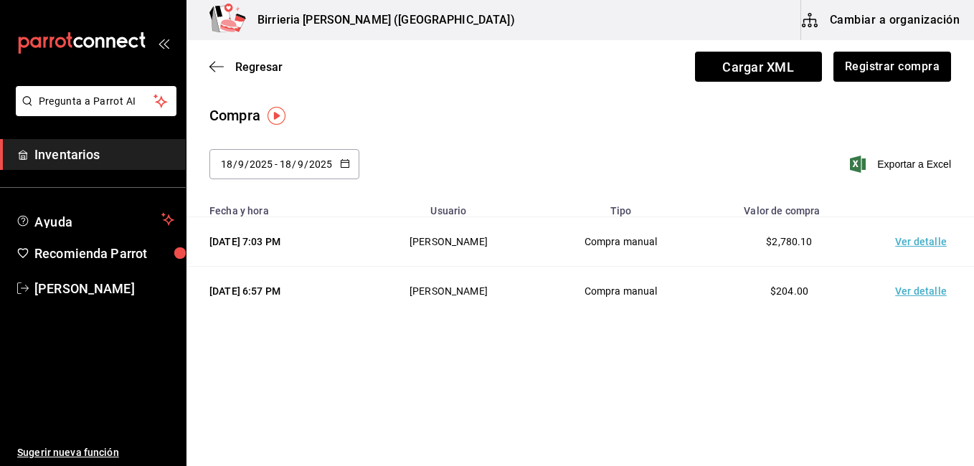
click at [922, 239] on td "Ver detalle" at bounding box center [923, 241] width 100 height 49
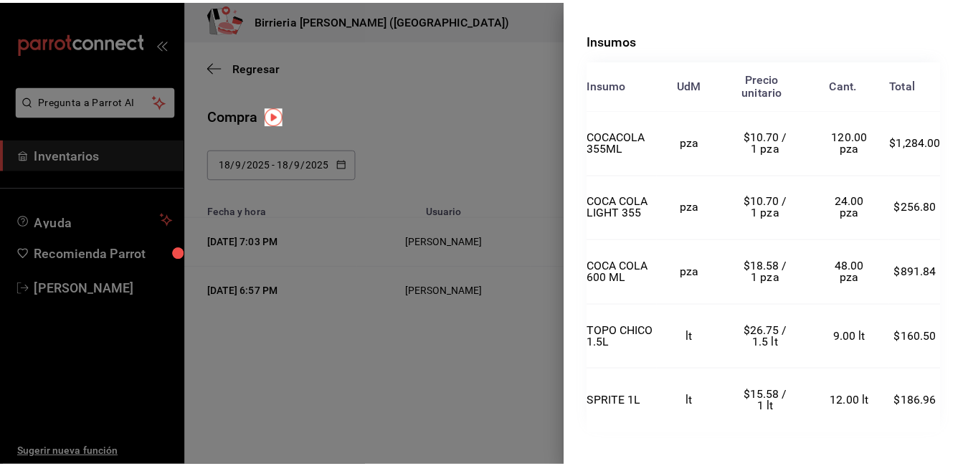
scroll to position [323, 0]
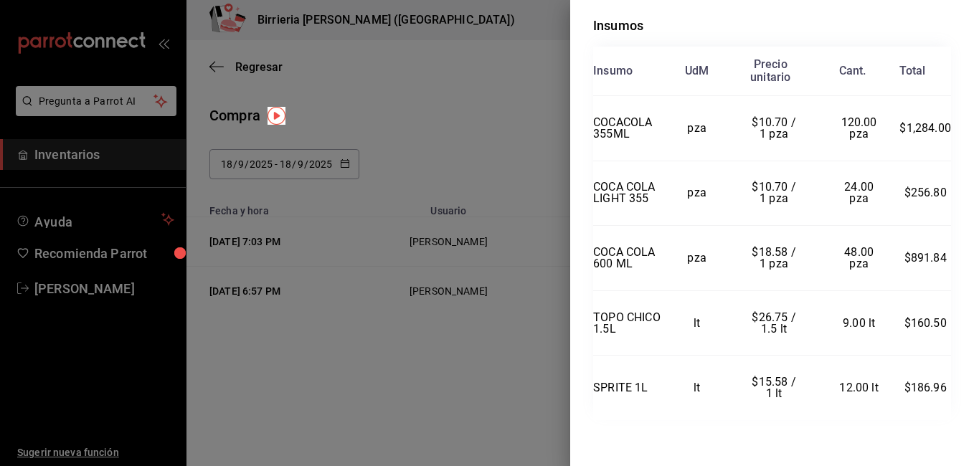
click at [542, 381] on div at bounding box center [487, 233] width 974 height 466
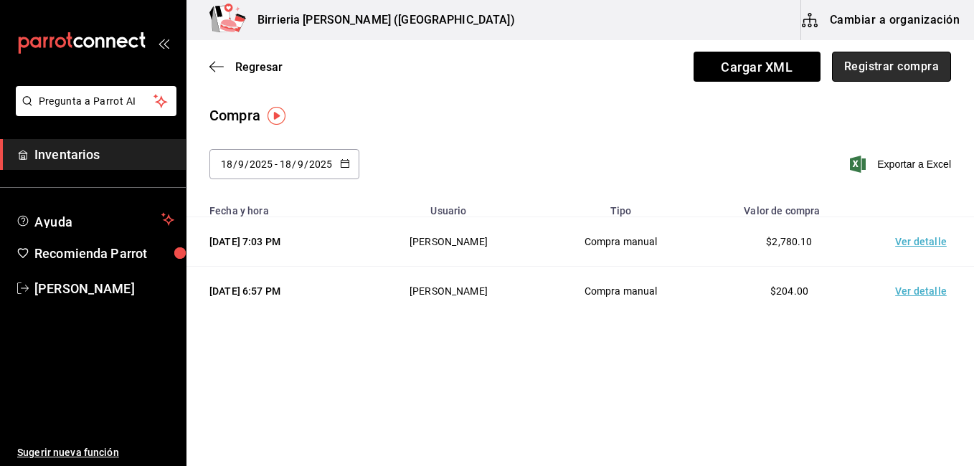
click at [892, 75] on button "Registrar compra" at bounding box center [891, 67] width 119 height 30
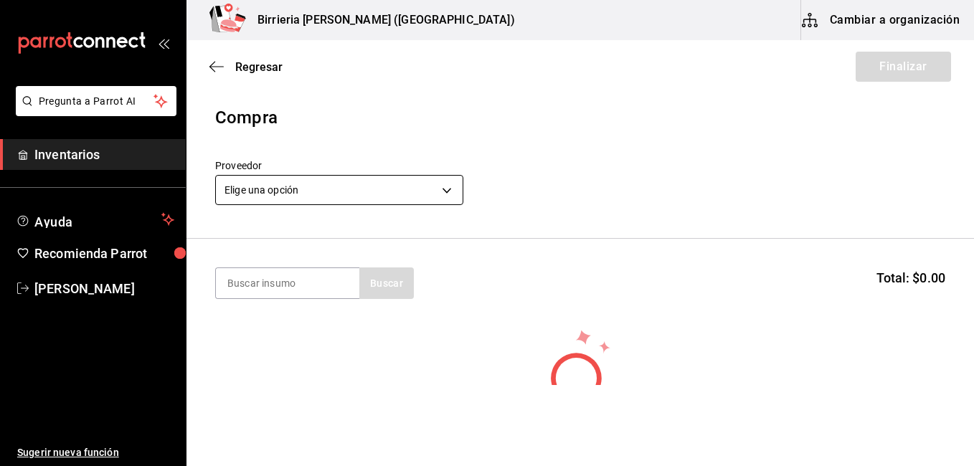
click at [445, 182] on body "Pregunta a Parrot AI Inventarios Ayuda Recomienda Parrot [PERSON_NAME] Sugerir …" at bounding box center [487, 192] width 974 height 385
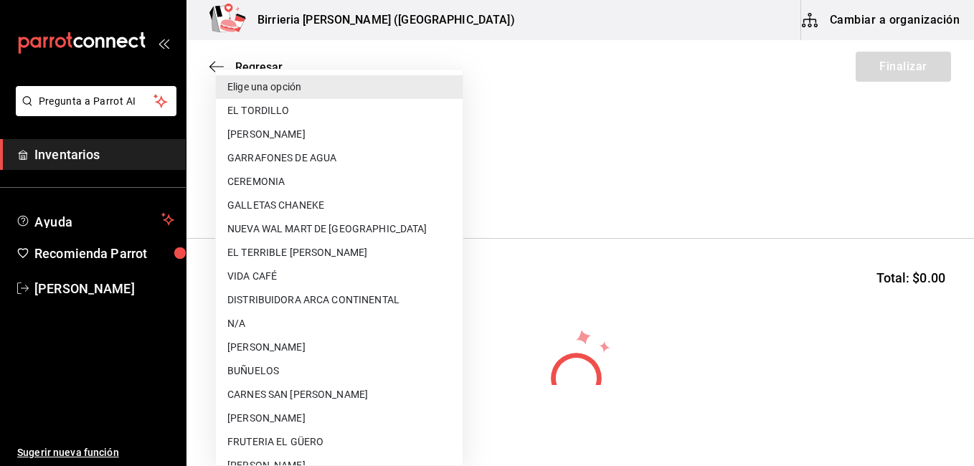
click at [388, 298] on li "DISTRIBUIDORA ARCA CONTINENTAL" at bounding box center [339, 300] width 247 height 24
type input "64b8ef29-255f-415e-8258-8e618b54e5ef"
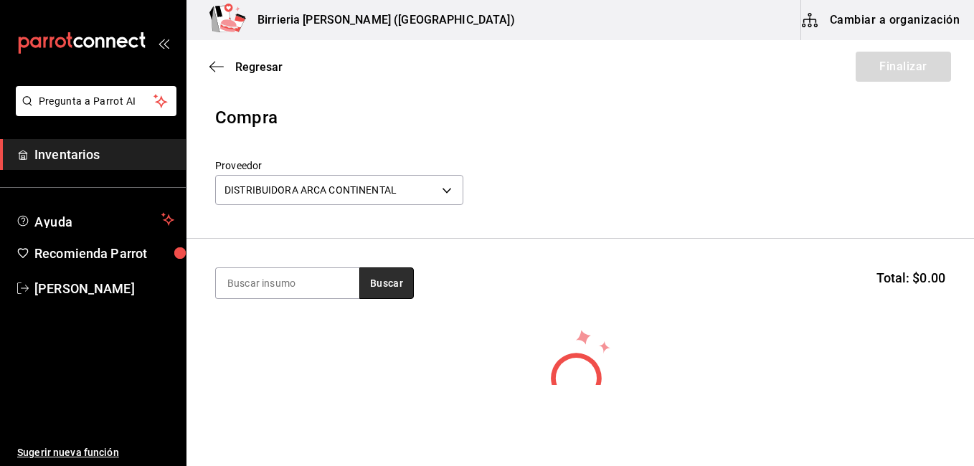
click at [383, 280] on button "Buscar" at bounding box center [386, 283] width 54 height 32
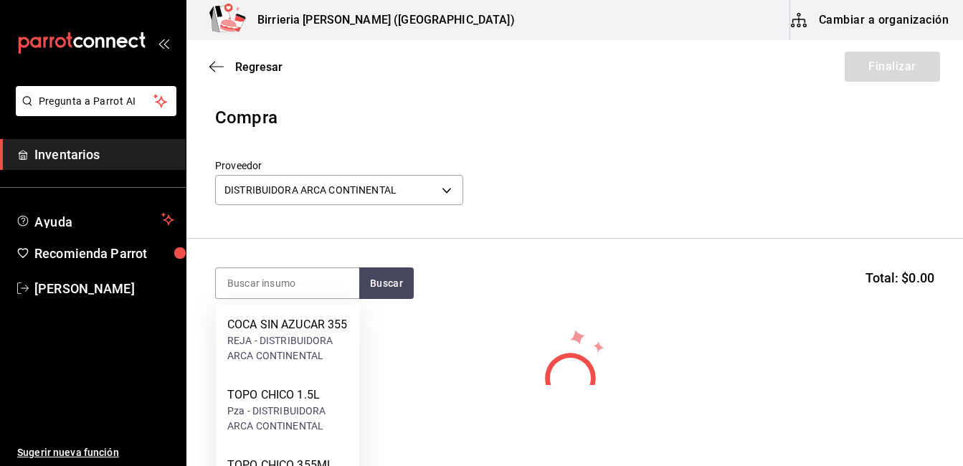
scroll to position [194, 0]
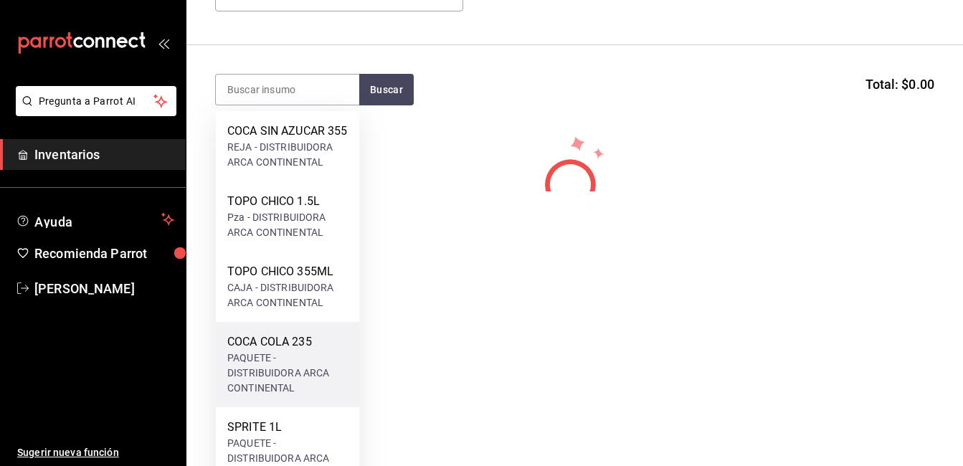
click at [306, 351] on div "COCA COLA 235" at bounding box center [287, 341] width 120 height 17
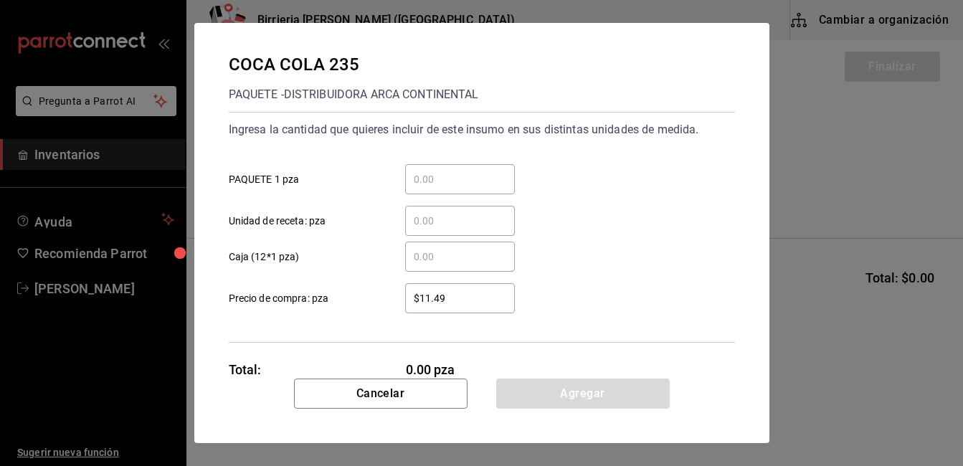
scroll to position [0, 0]
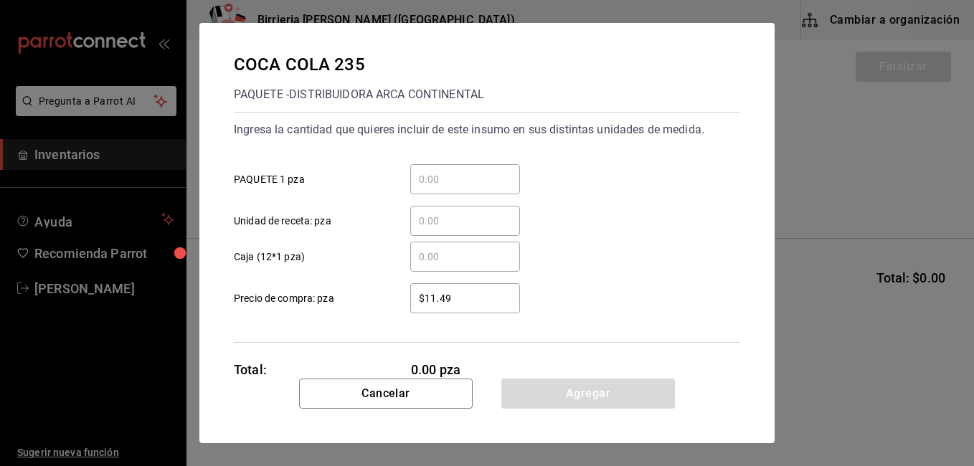
click at [457, 263] on input "​ Caja (12*1 pza)" at bounding box center [465, 256] width 110 height 17
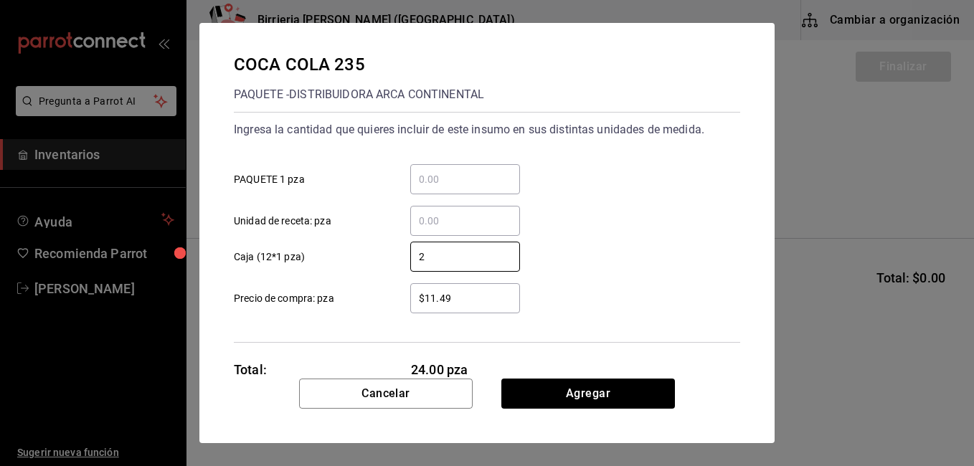
type input "2"
click at [457, 293] on input "$11.49" at bounding box center [465, 298] width 110 height 17
type input "$1"
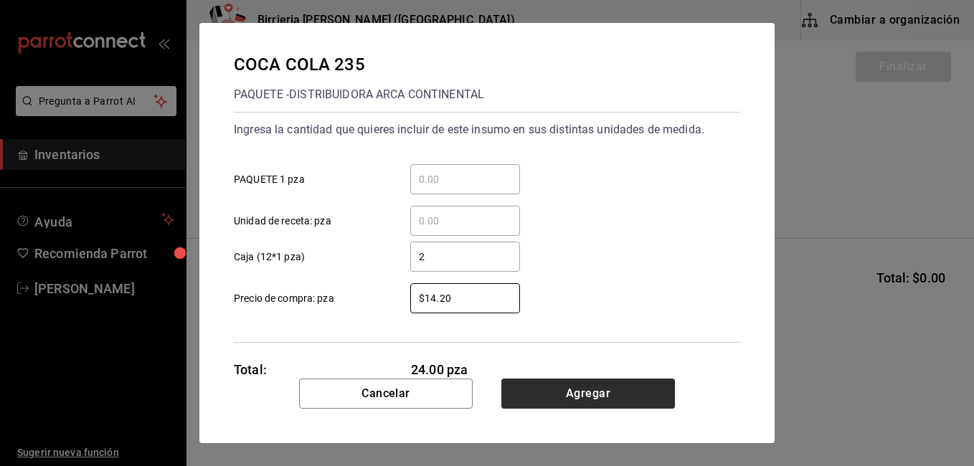
type input "$14.20"
click at [571, 394] on button "Agregar" at bounding box center [588, 394] width 174 height 30
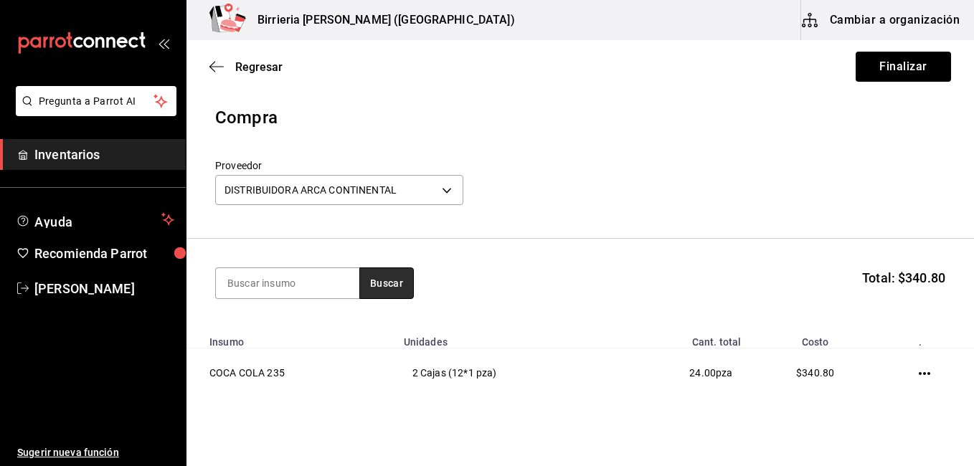
click at [396, 284] on button "Buscar" at bounding box center [386, 283] width 54 height 32
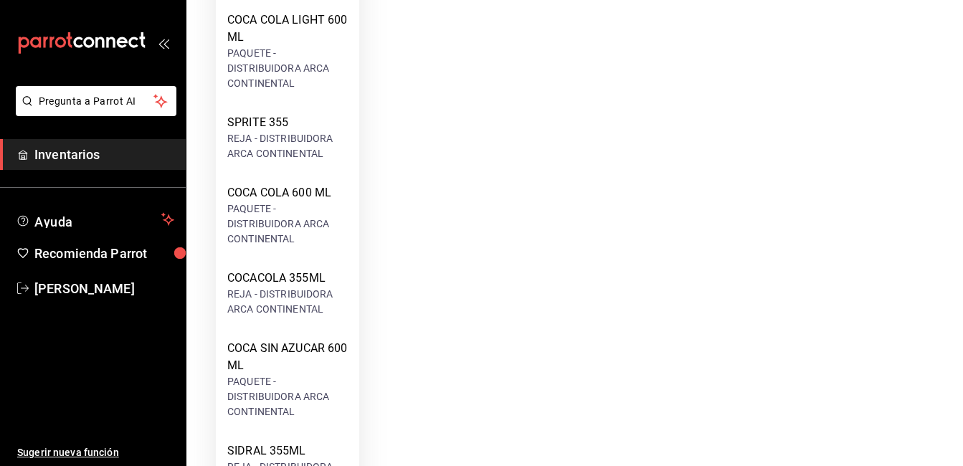
scroll to position [688, 0]
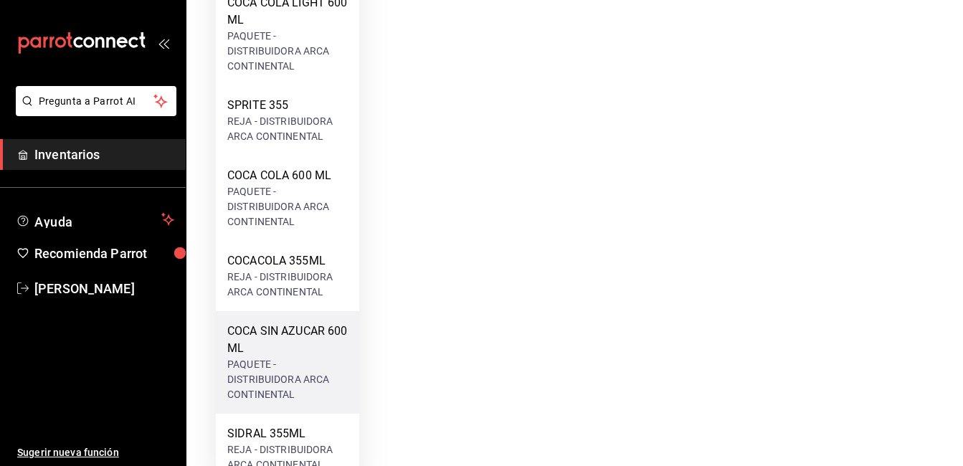
click at [242, 393] on div "PAQUETE - DISTRIBUIDORA ARCA CONTINENTAL" at bounding box center [287, 379] width 120 height 45
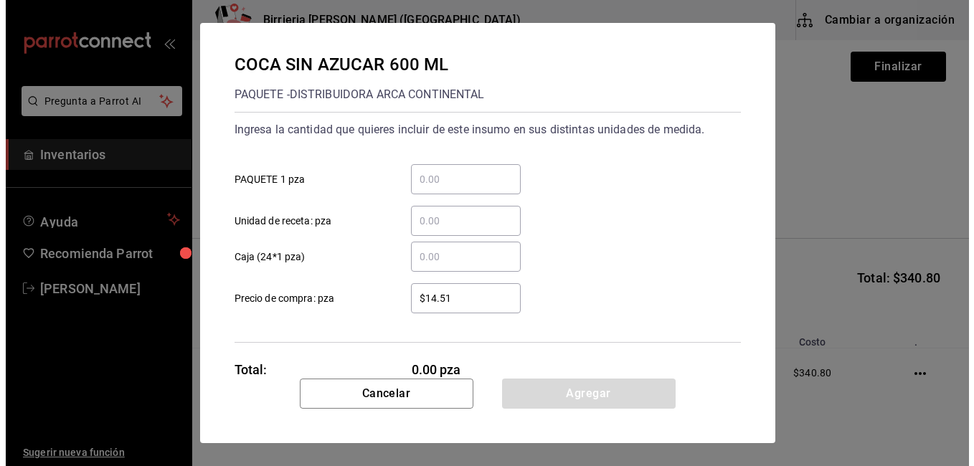
scroll to position [0, 0]
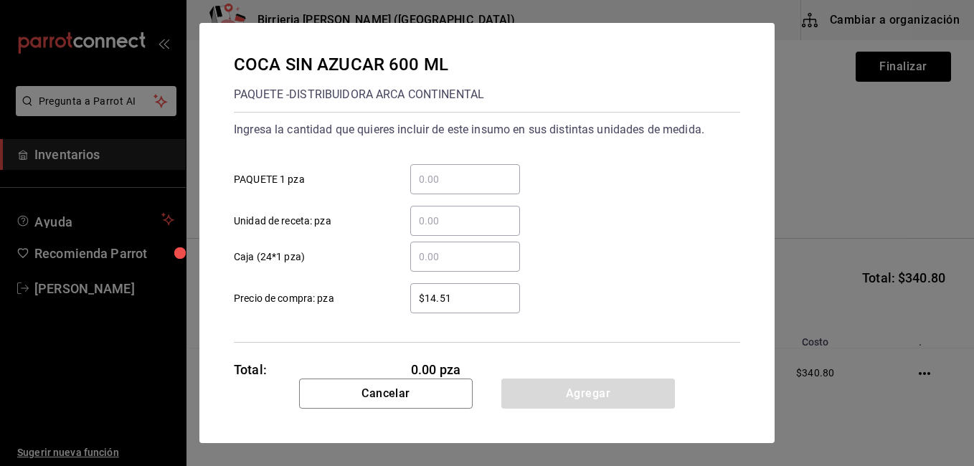
click at [434, 254] on input "​ Caja (24*1 pza)" at bounding box center [465, 256] width 110 height 17
click at [436, 184] on input "​ PAQUETE 1 pza" at bounding box center [465, 179] width 110 height 17
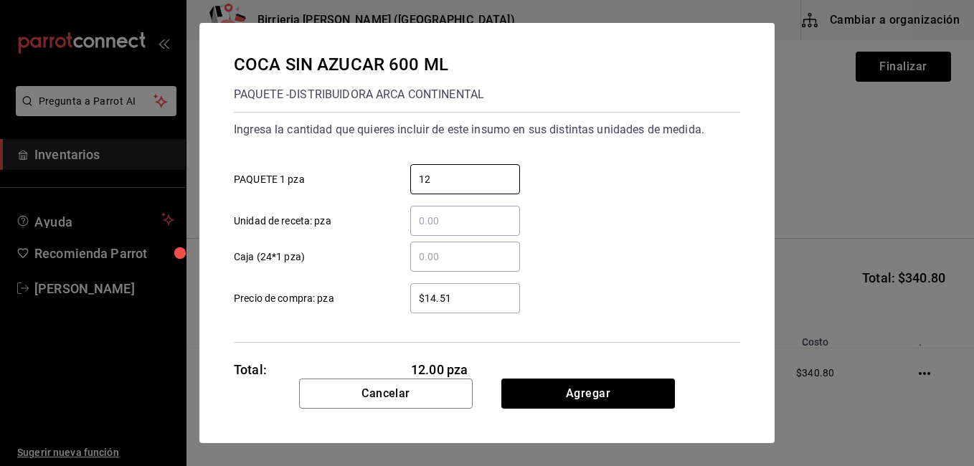
type input "12"
click at [460, 300] on input "$14.51" at bounding box center [465, 298] width 110 height 17
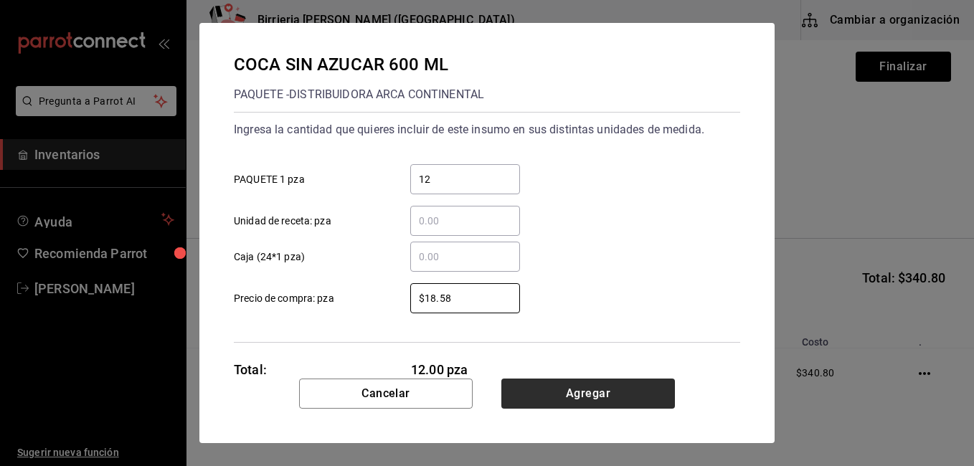
type input "$18.58"
click at [549, 389] on button "Agregar" at bounding box center [588, 394] width 174 height 30
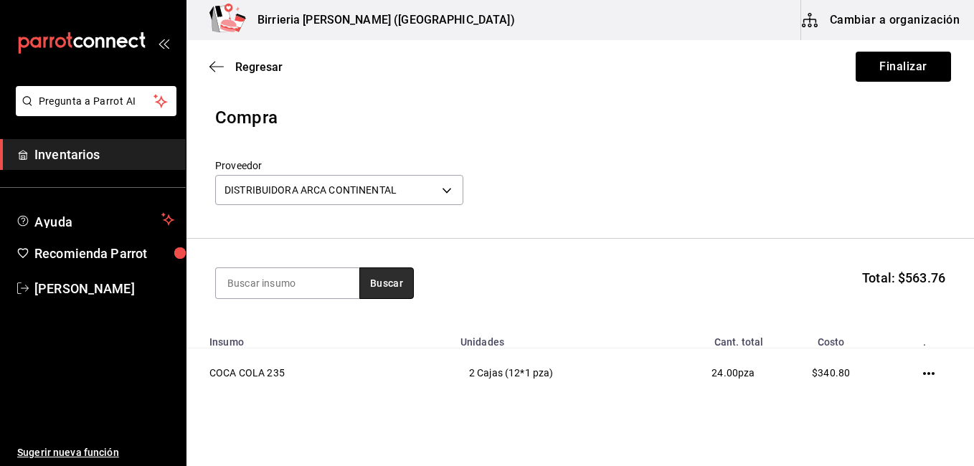
click at [366, 288] on button "Buscar" at bounding box center [386, 283] width 54 height 32
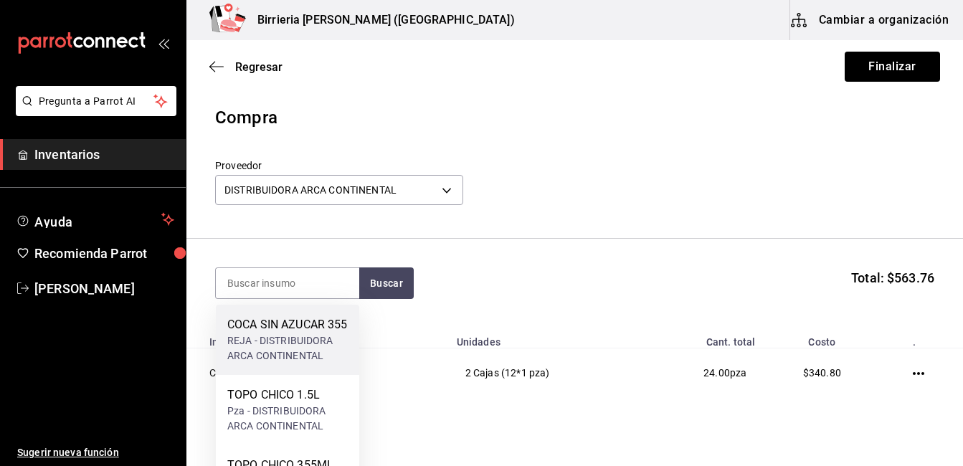
click at [322, 325] on div "COCA SIN AZUCAR 355" at bounding box center [287, 324] width 120 height 17
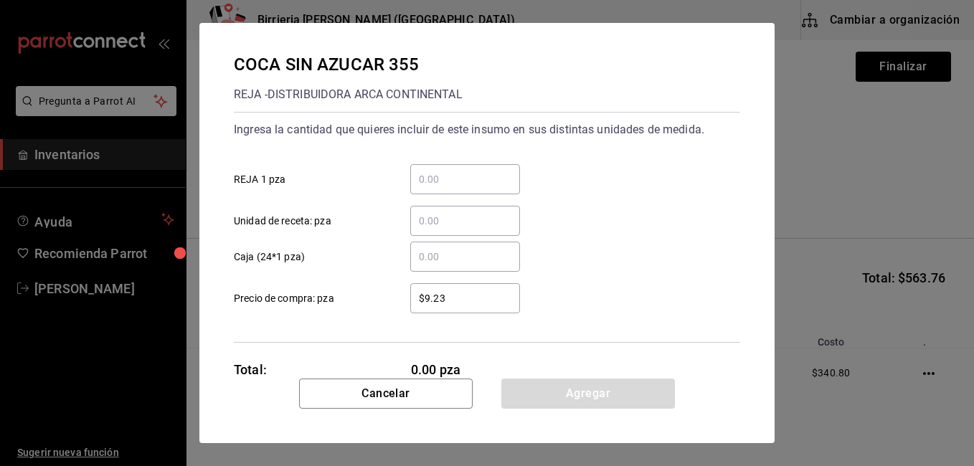
click at [466, 252] on input "​ Caja (24*1 pza)" at bounding box center [465, 256] width 110 height 17
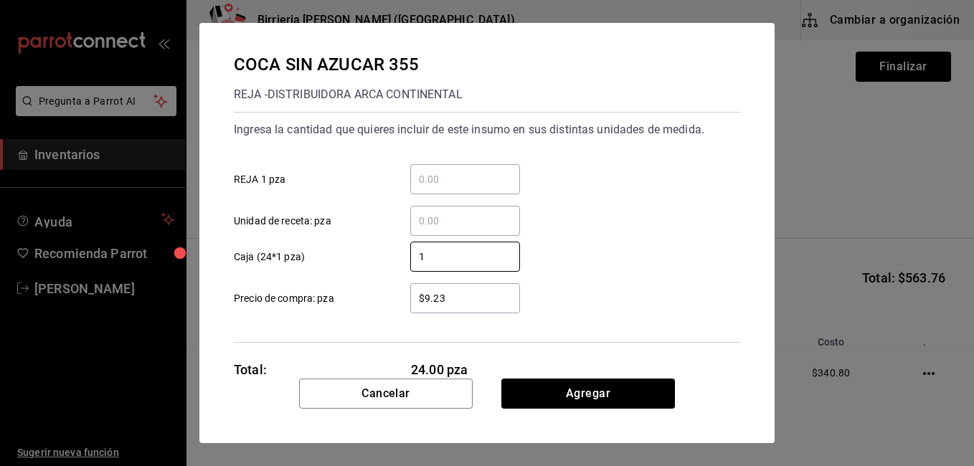
type input "1"
click at [467, 297] on input "$9.23" at bounding box center [465, 298] width 110 height 17
type input "$9"
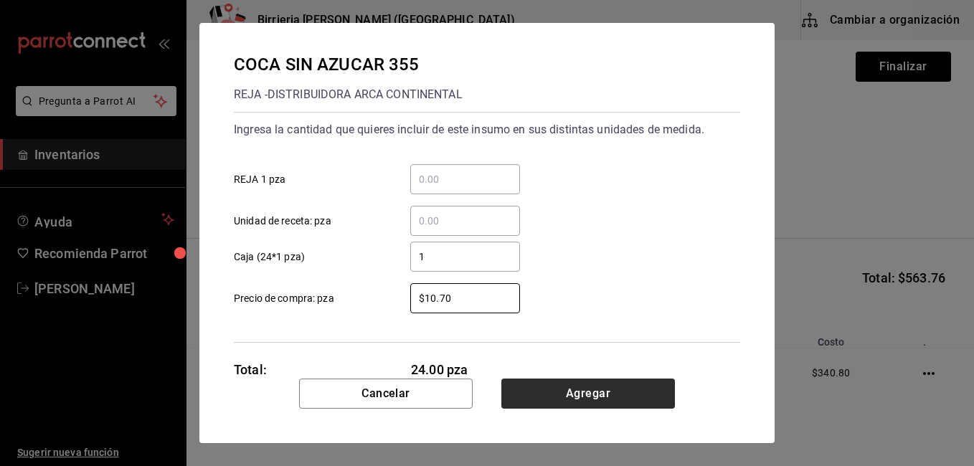
type input "$10.70"
click at [561, 399] on button "Agregar" at bounding box center [588, 394] width 174 height 30
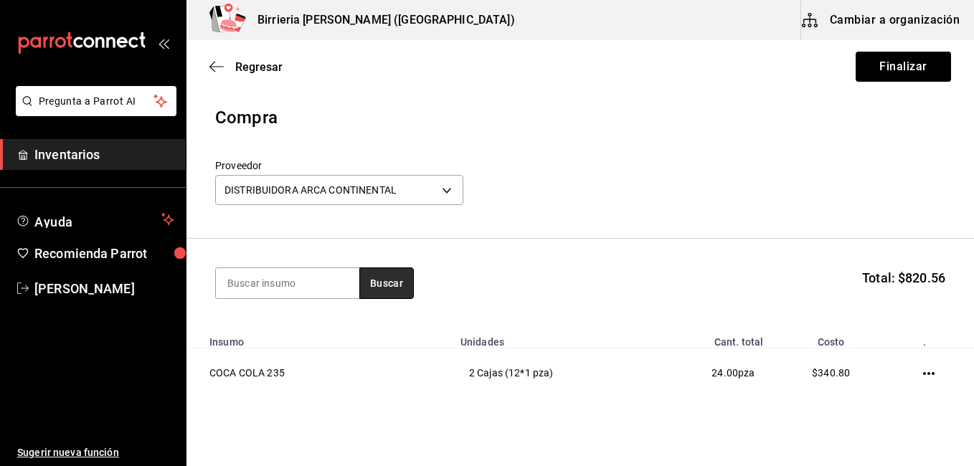
click at [391, 275] on button "Buscar" at bounding box center [386, 283] width 54 height 32
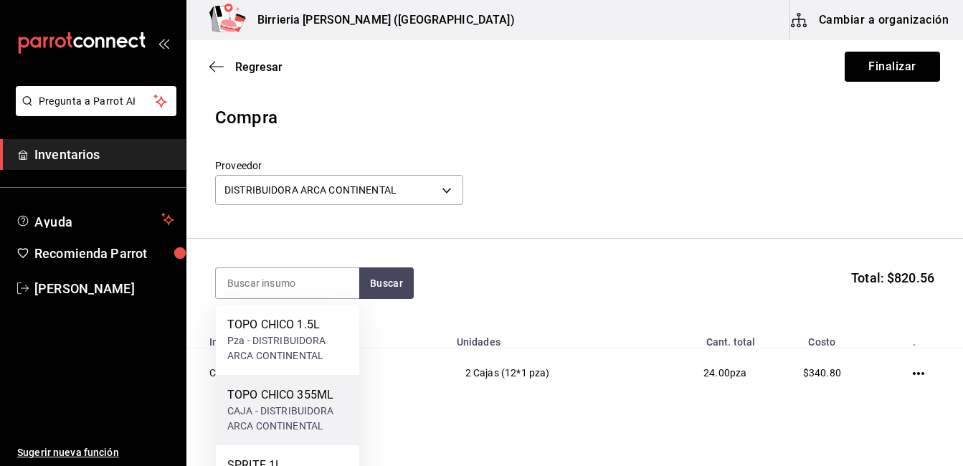
click at [288, 398] on div "TOPO CHICO 355ML" at bounding box center [287, 394] width 120 height 17
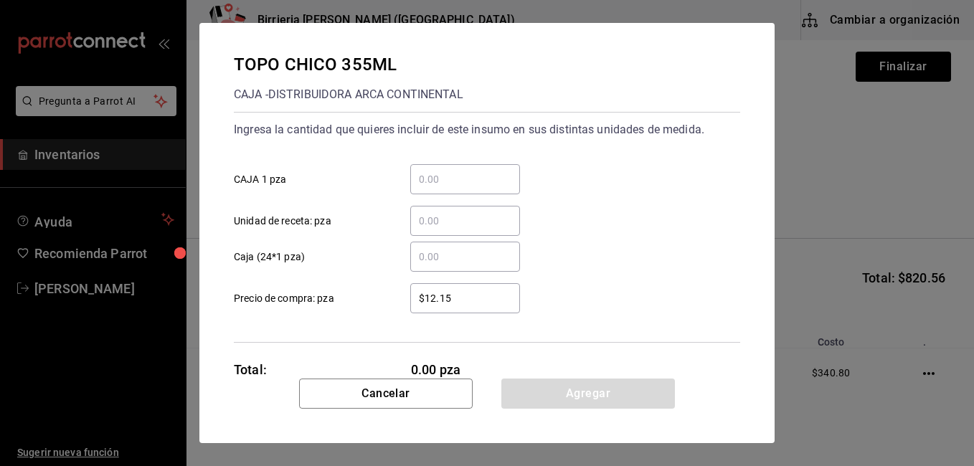
click at [434, 255] on input "​ Caja (24*1 pza)" at bounding box center [465, 256] width 110 height 17
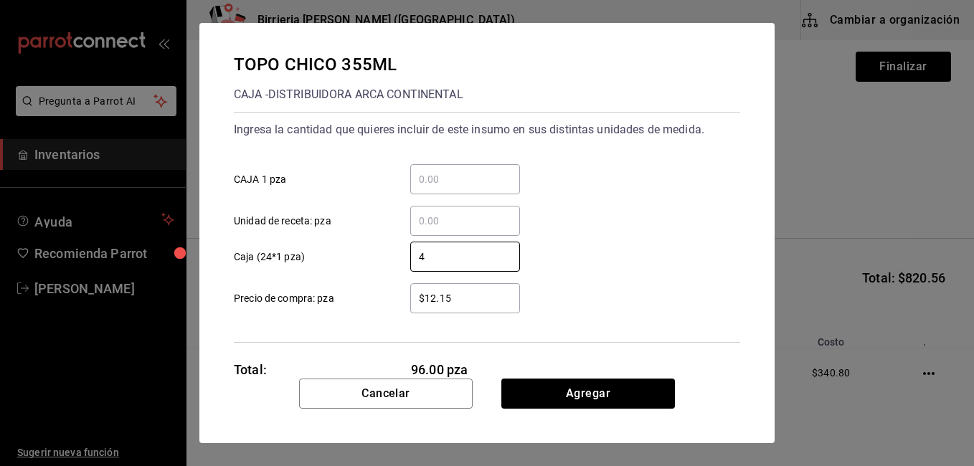
type input "4"
click at [468, 298] on input "$12.15" at bounding box center [465, 298] width 110 height 17
type input "$1"
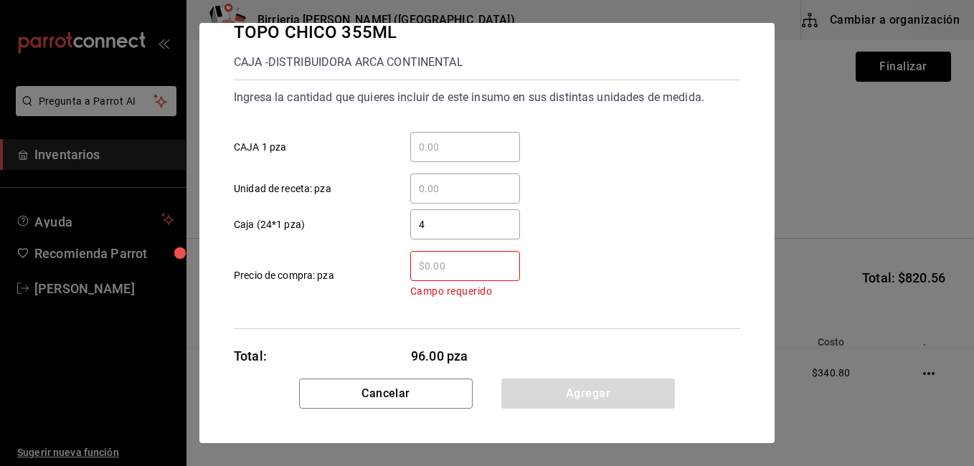
scroll to position [57, 0]
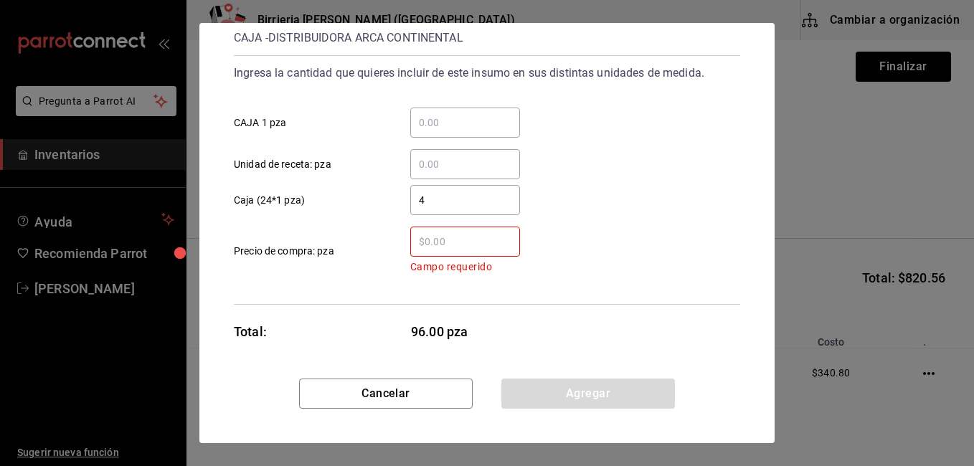
click at [424, 242] on input "​ Campo requerido Precio de compra: pza" at bounding box center [465, 241] width 110 height 17
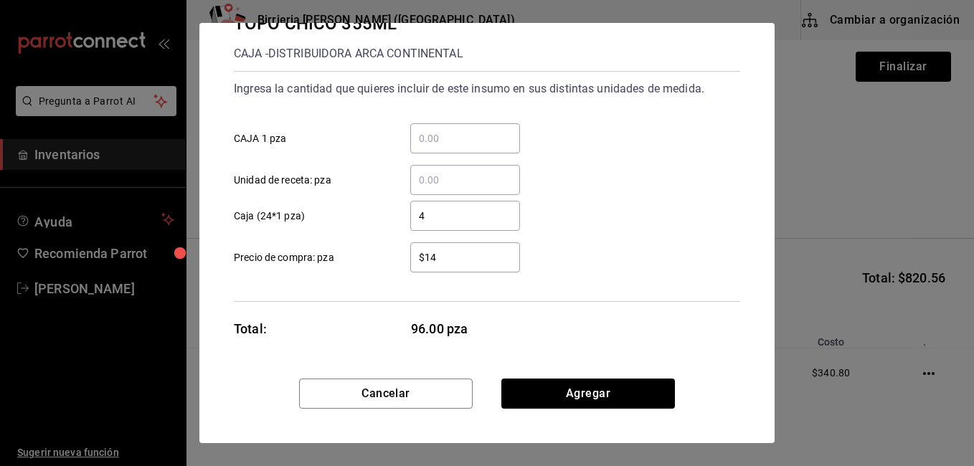
scroll to position [41, 0]
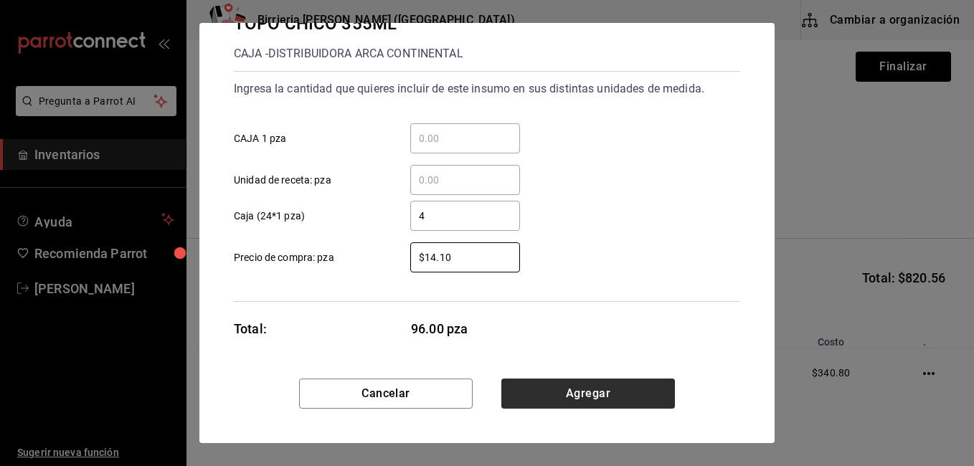
type input "$14.10"
click at [554, 384] on button "Agregar" at bounding box center [588, 394] width 174 height 30
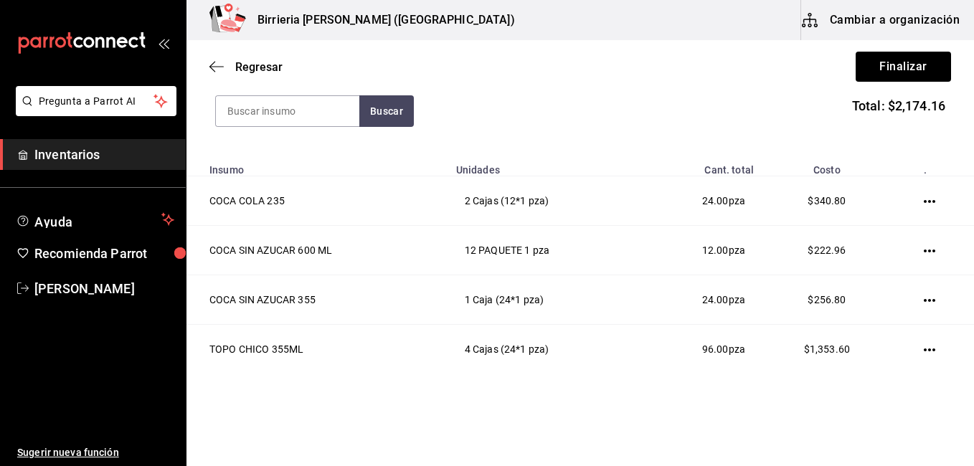
scroll to position [201, 0]
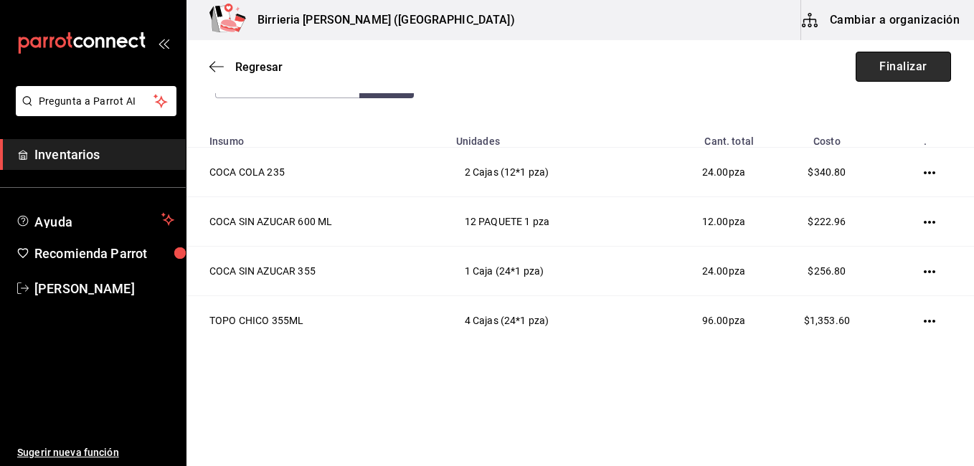
click at [903, 58] on button "Finalizar" at bounding box center [902, 67] width 95 height 30
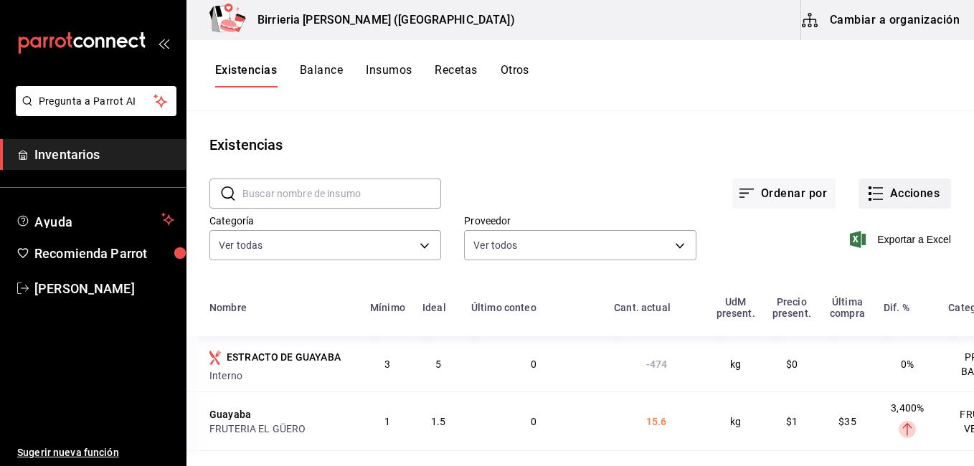
click at [873, 192] on button "Acciones" at bounding box center [904, 194] width 92 height 30
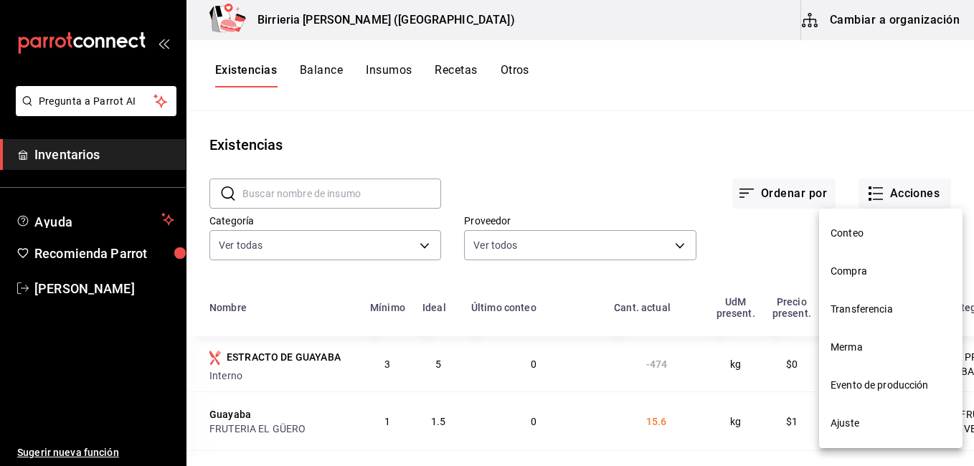
click at [860, 379] on span "Evento de producción" at bounding box center [890, 385] width 120 height 15
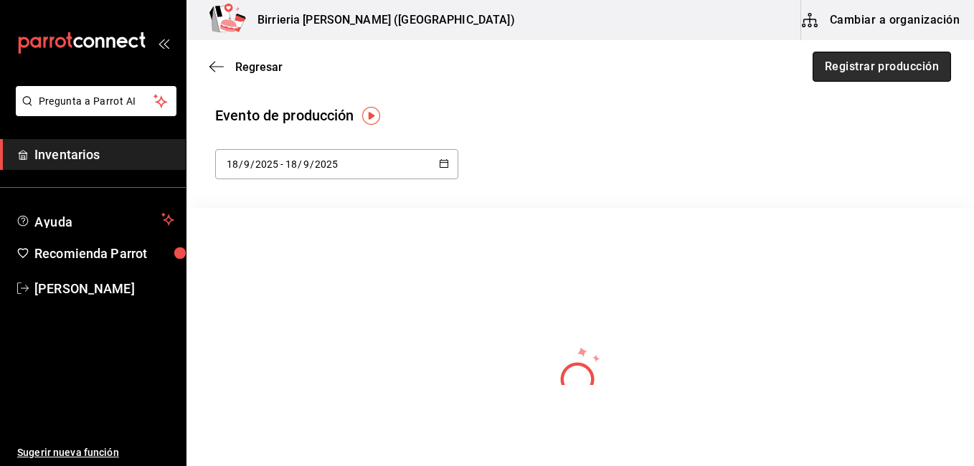
click at [857, 67] on button "Registrar producción" at bounding box center [881, 67] width 138 height 30
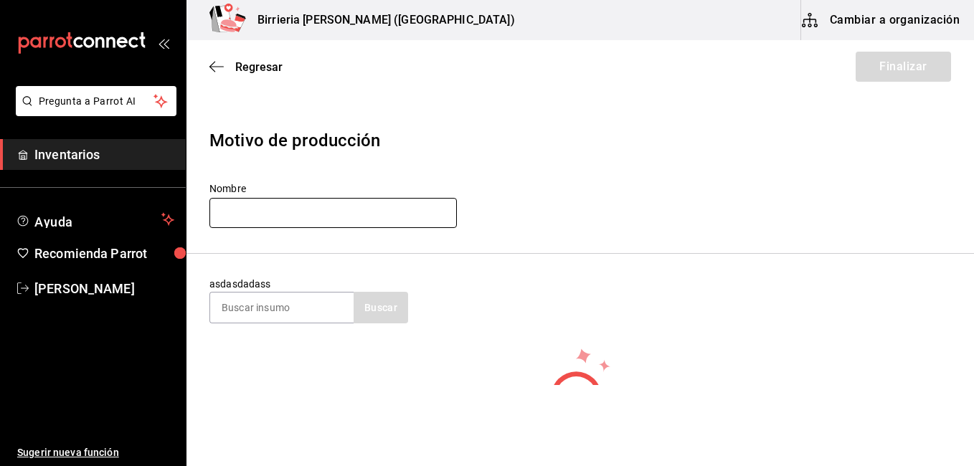
click at [279, 203] on input "text" at bounding box center [332, 213] width 247 height 30
type input "[PERSON_NAME]"
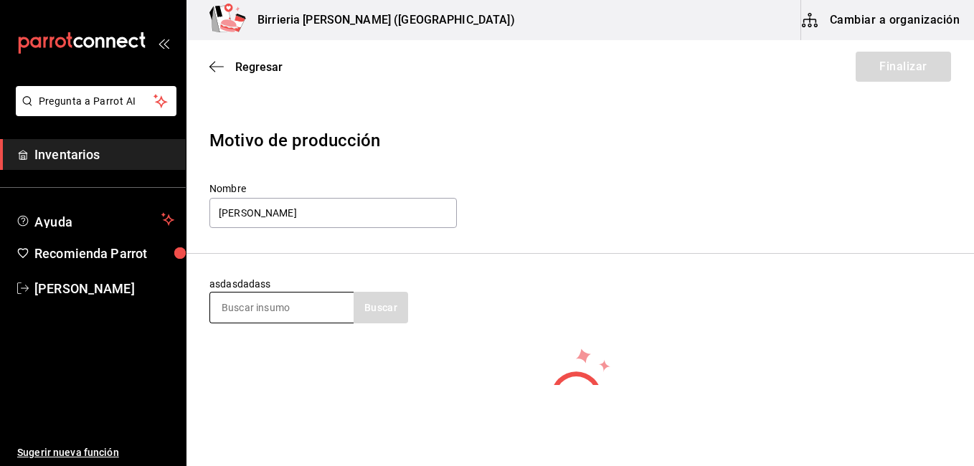
click at [268, 311] on input at bounding box center [281, 308] width 143 height 30
type input "b"
type input "salsa"
click at [372, 301] on button "Buscar" at bounding box center [380, 308] width 54 height 32
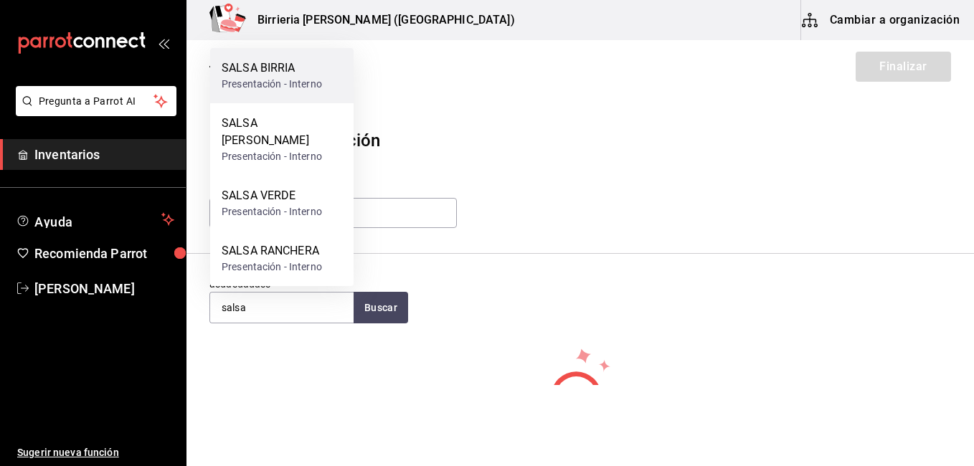
click at [296, 77] on div "SALSA BIRRIA" at bounding box center [272, 68] width 100 height 17
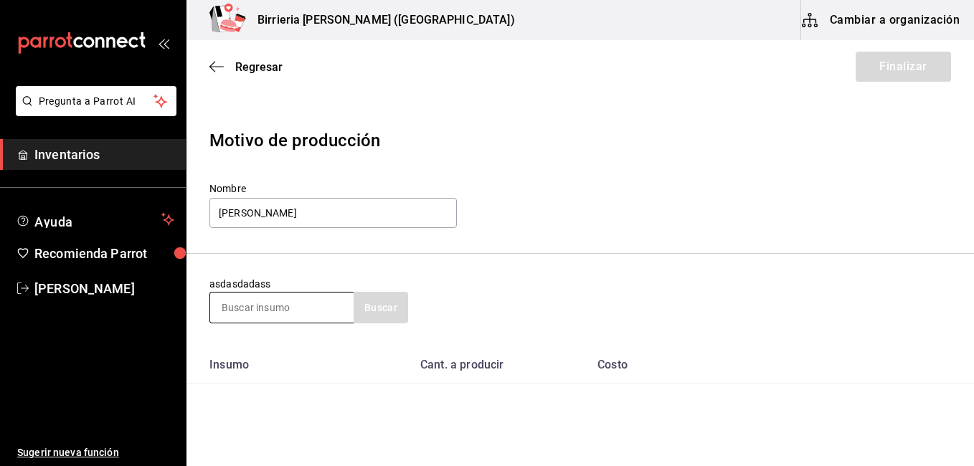
click at [267, 303] on input at bounding box center [281, 308] width 143 height 30
type input "salsa"
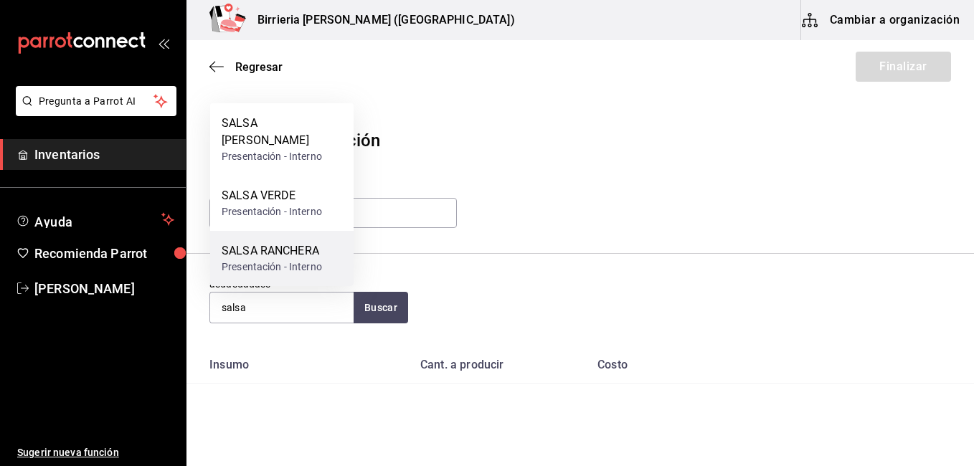
click at [303, 262] on div "Presentación - Interno" at bounding box center [272, 267] width 100 height 15
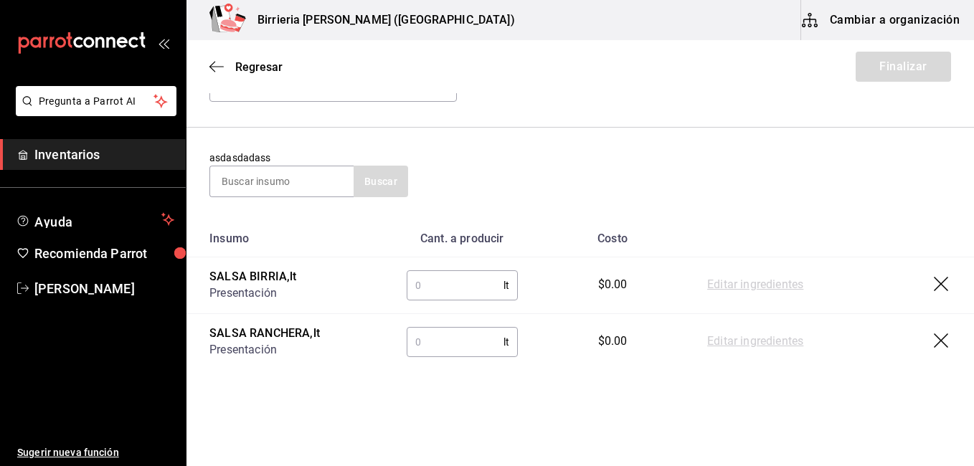
scroll to position [144, 0]
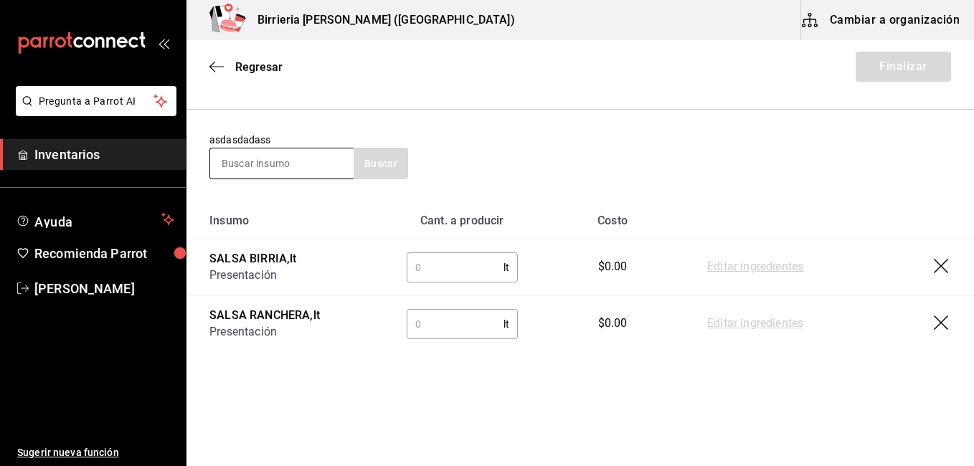
click at [255, 174] on input at bounding box center [281, 163] width 143 height 30
type input "maza"
click at [385, 156] on button "Buscar" at bounding box center [380, 164] width 54 height 32
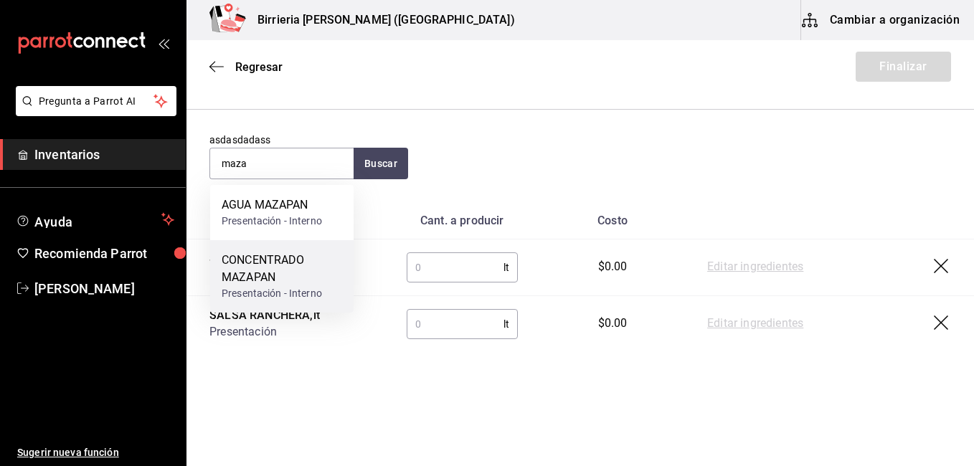
click at [263, 247] on div "CONCENTRADO MAZAPAN Presentación - Interno" at bounding box center [281, 276] width 143 height 72
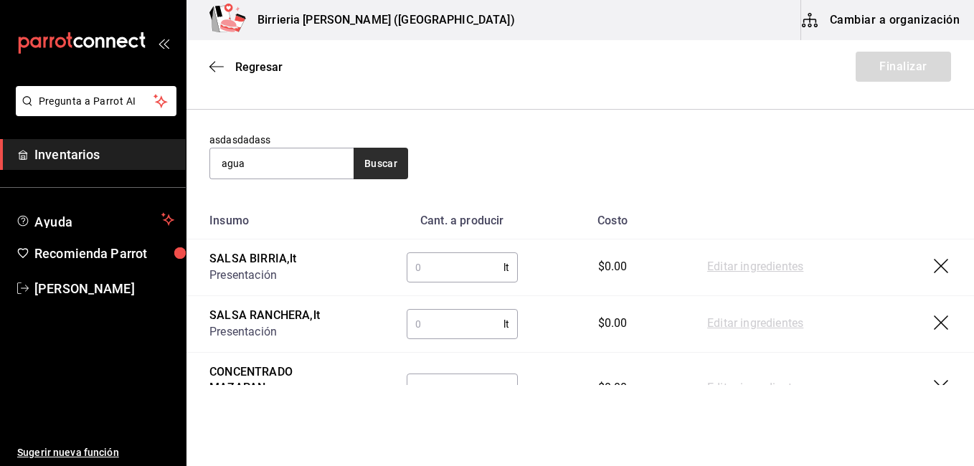
type input "agua"
click at [366, 163] on button "Buscar" at bounding box center [380, 164] width 54 height 32
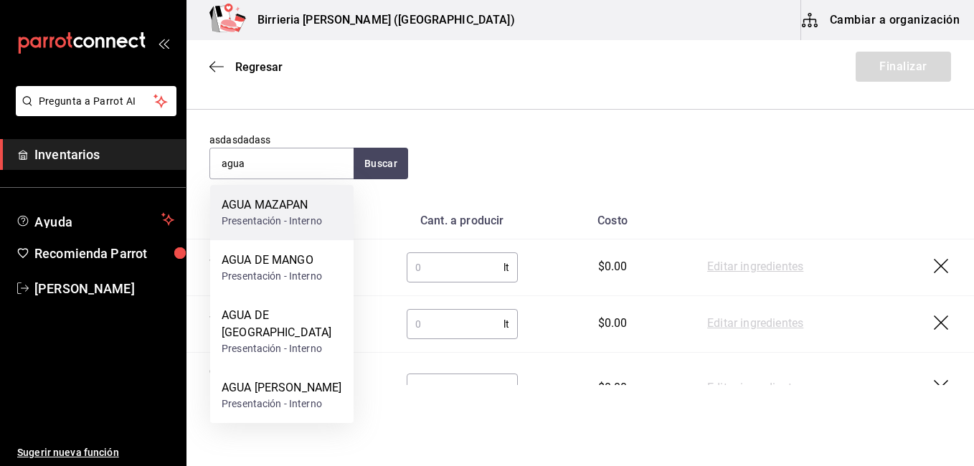
click at [318, 200] on div "AGUA MAZAPAN" at bounding box center [272, 204] width 100 height 17
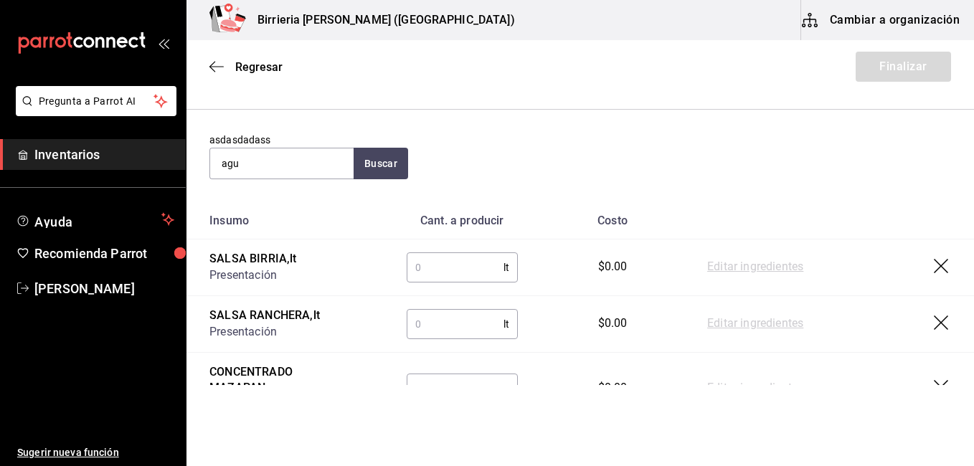
type input "agua"
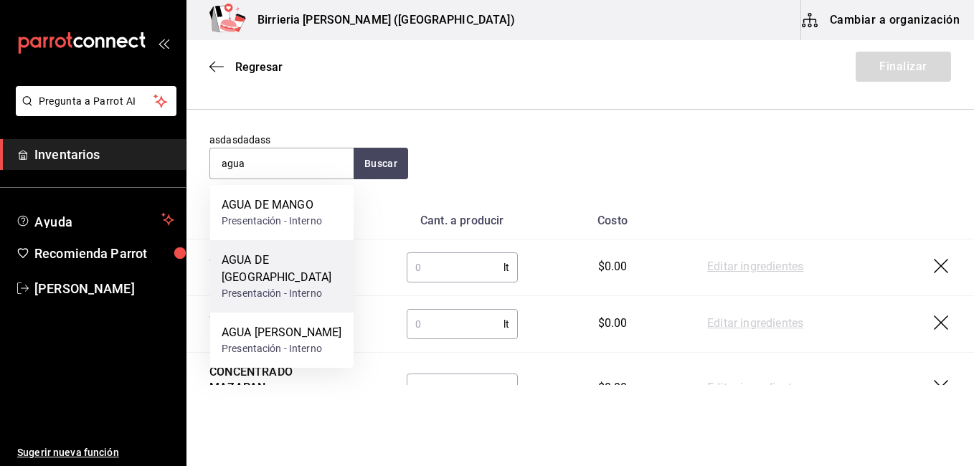
click at [313, 259] on div "AGUA DE [GEOGRAPHIC_DATA]" at bounding box center [282, 269] width 120 height 34
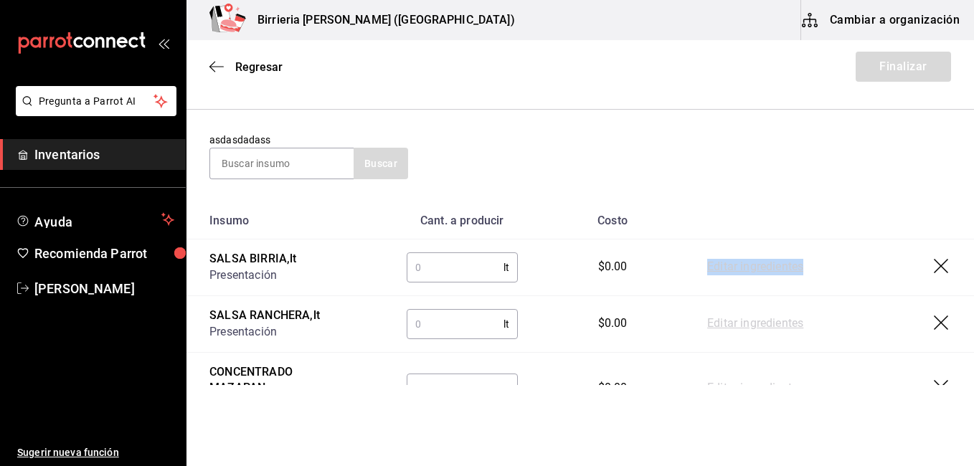
drag, startPoint x: 842, startPoint y: 258, endPoint x: 700, endPoint y: 289, distance: 145.3
click at [700, 289] on td "Editar ingredientes" at bounding box center [829, 267] width 290 height 57
click at [454, 256] on input "text" at bounding box center [455, 267] width 97 height 29
type input "19.21"
click at [457, 326] on input "text" at bounding box center [455, 324] width 97 height 29
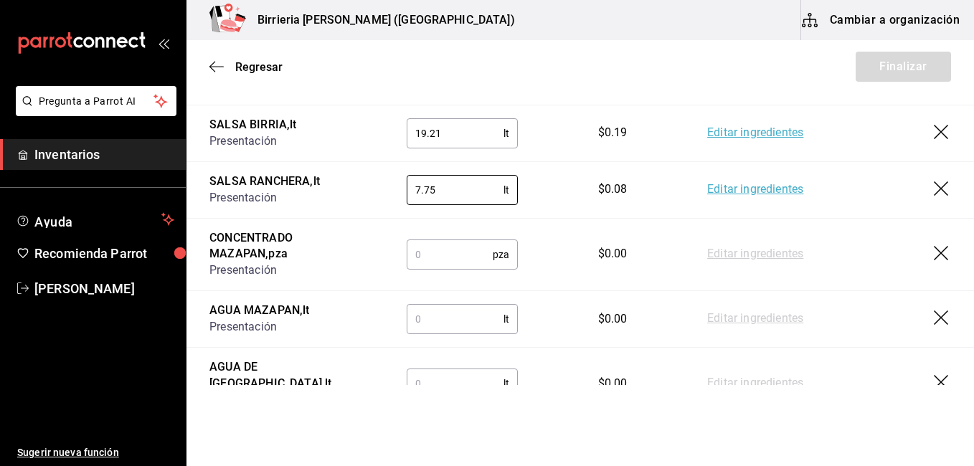
scroll to position [288, 0]
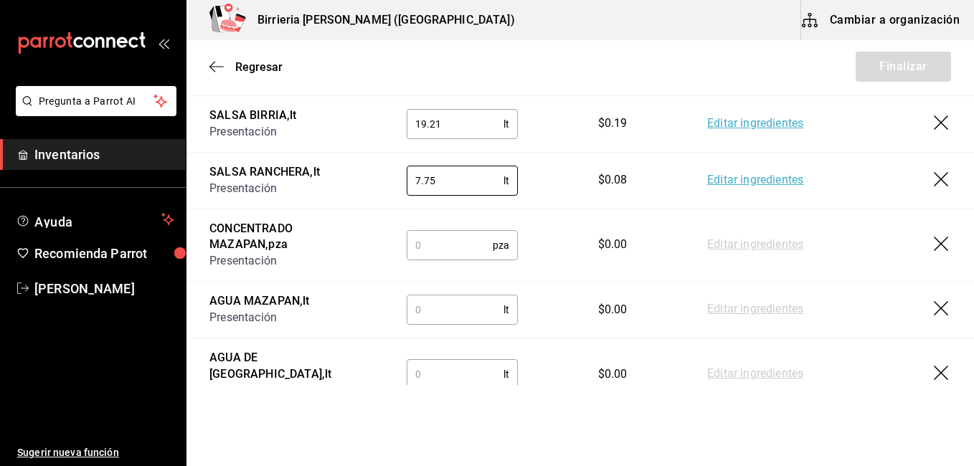
type input "7.75"
click at [460, 252] on input "text" at bounding box center [450, 245] width 86 height 29
type input "4"
click at [422, 304] on input "text" at bounding box center [455, 309] width 97 height 29
type input "8"
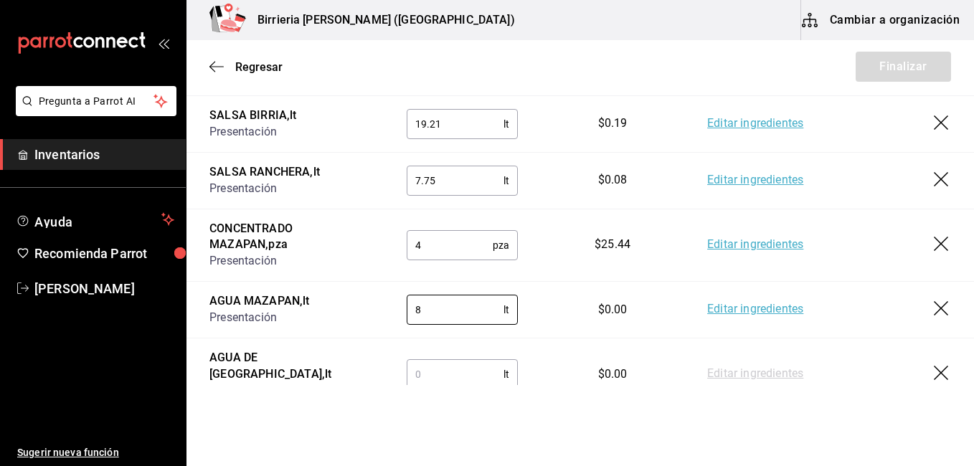
click at [417, 369] on input "text" at bounding box center [455, 374] width 97 height 29
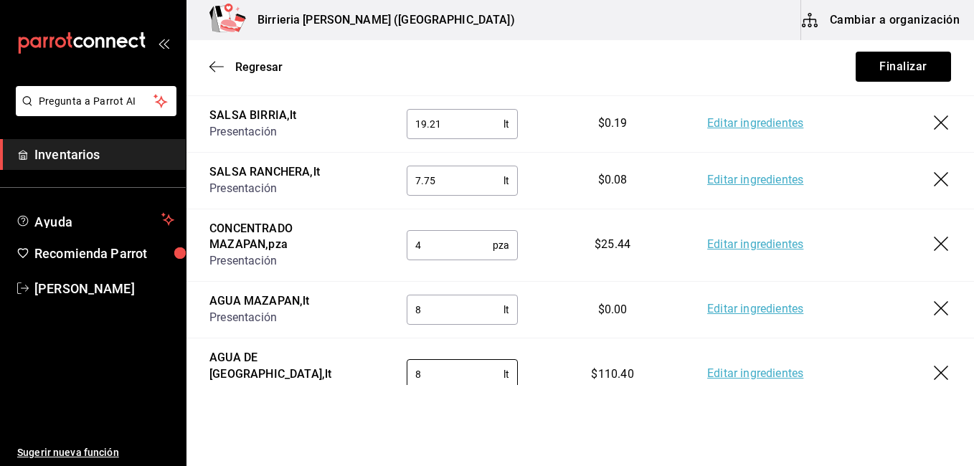
type input "8"
click at [375, 385] on html "Pregunta a Parrot AI Inventarios Ayuda Recomienda Parrot [PERSON_NAME] Sugerir …" at bounding box center [487, 192] width 974 height 385
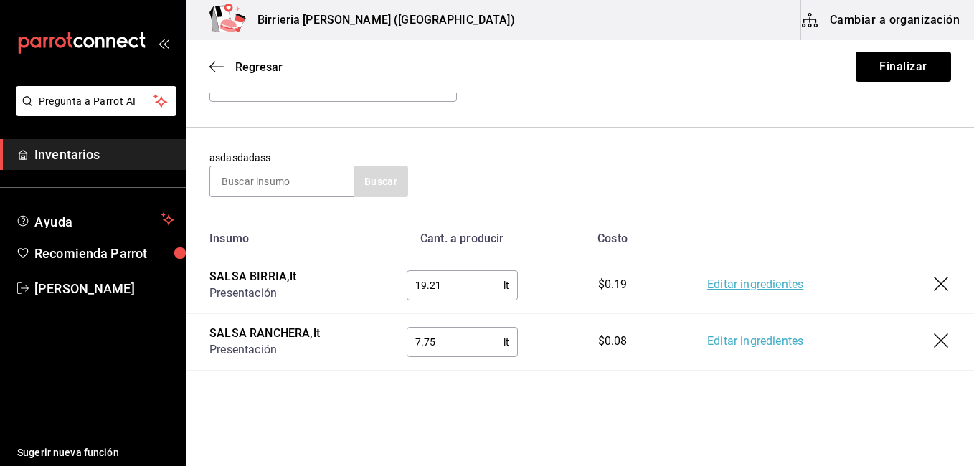
scroll to position [125, 0]
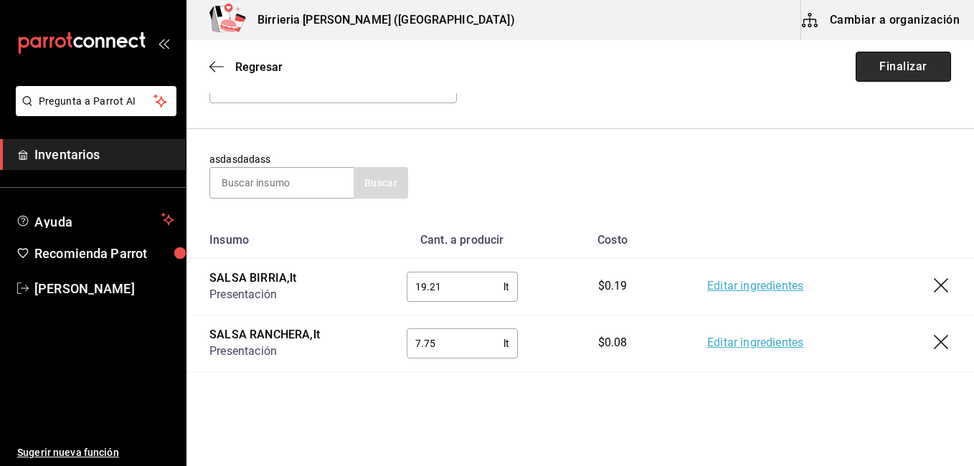
click at [880, 66] on button "Finalizar" at bounding box center [902, 67] width 95 height 30
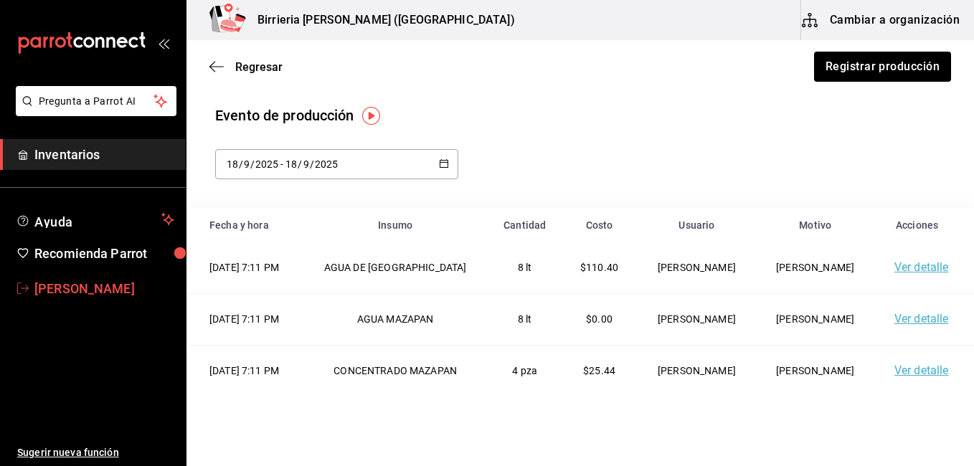
click at [74, 282] on span "[PERSON_NAME]" at bounding box center [104, 288] width 140 height 19
